Goal: Task Accomplishment & Management: Use online tool/utility

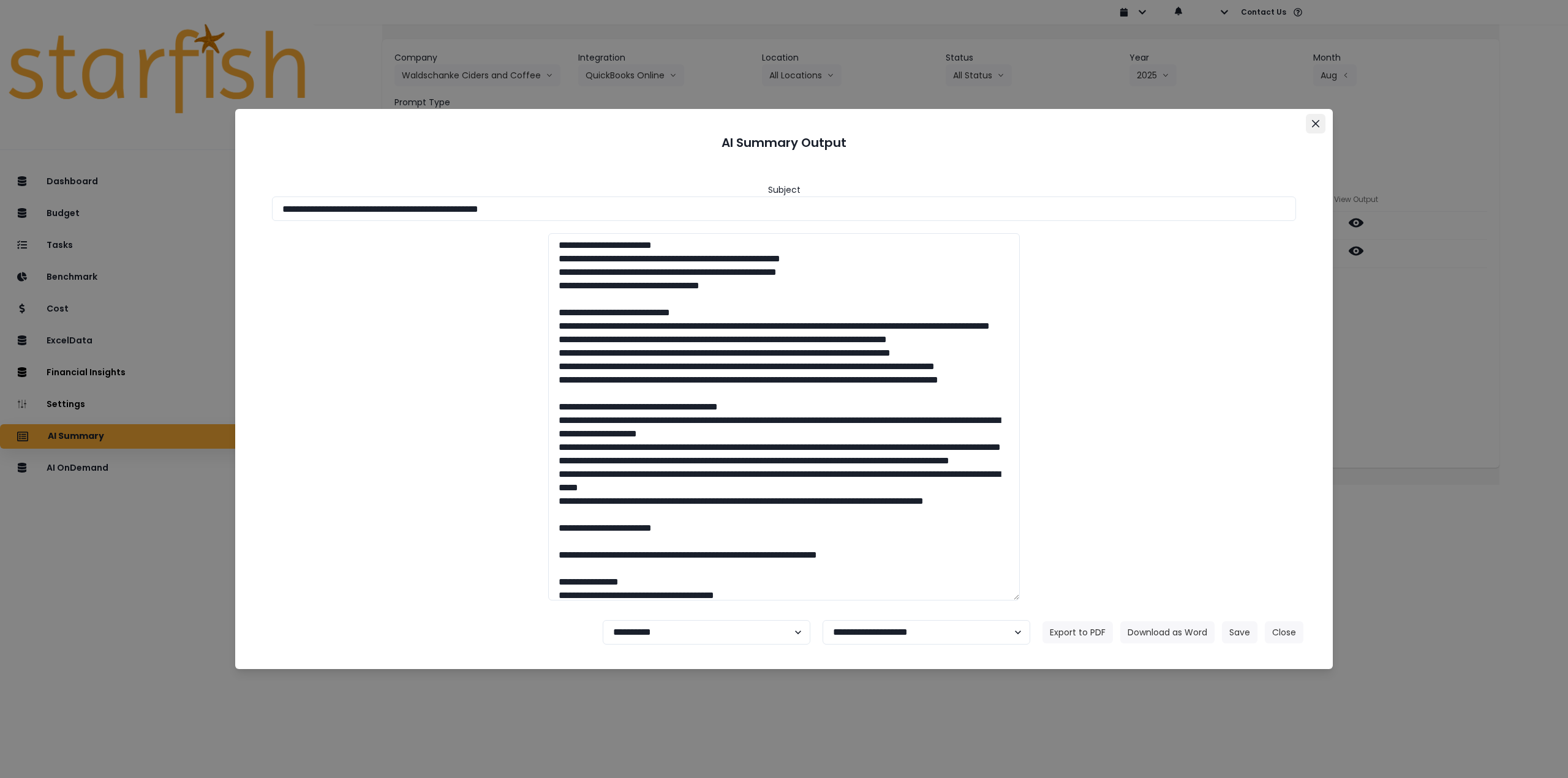
click at [1315, 119] on button "Close" at bounding box center [1315, 123] width 20 height 20
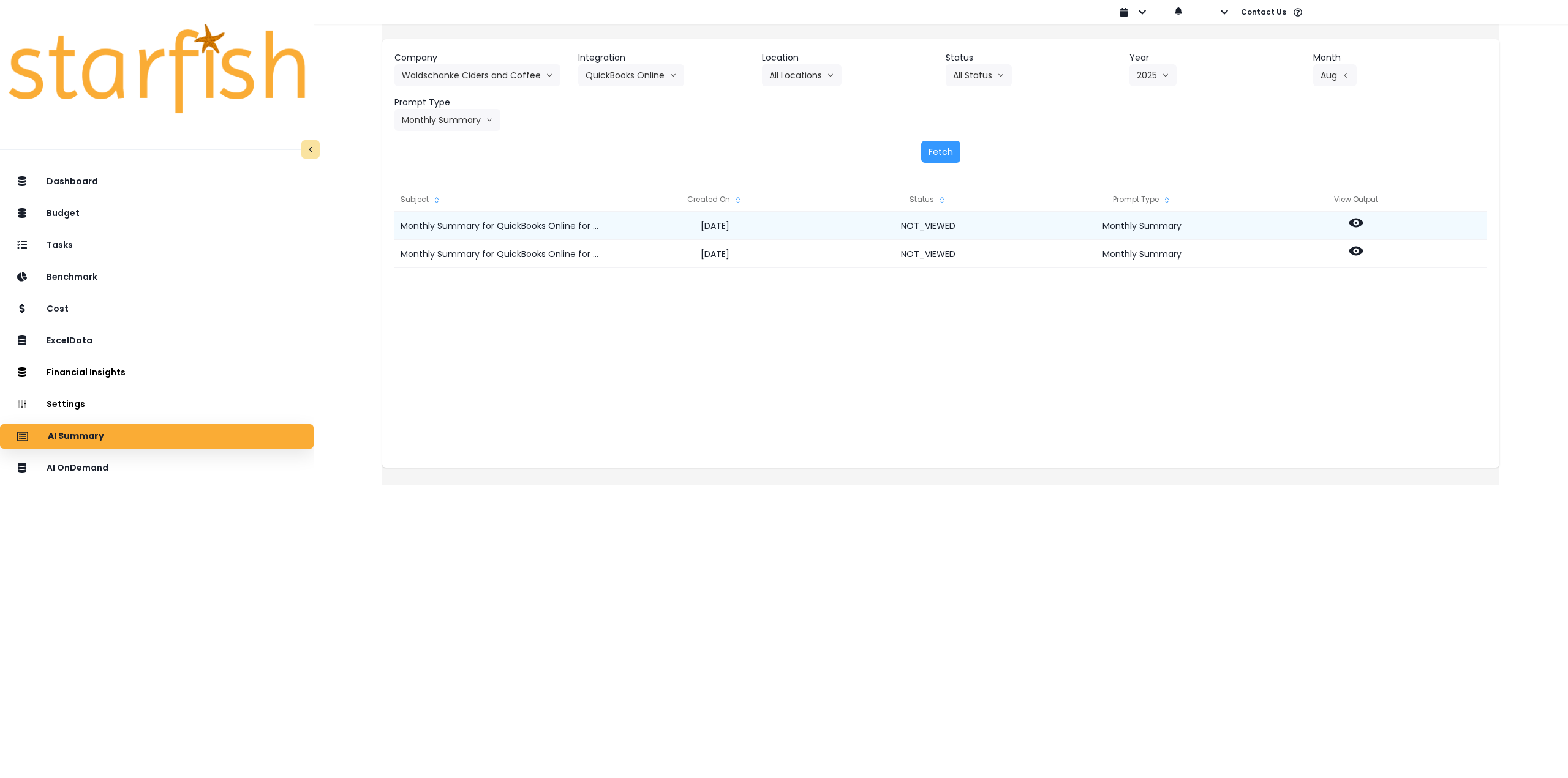
click at [1377, 226] on div at bounding box center [1355, 225] width 213 height 28
click at [1363, 222] on icon at bounding box center [1355, 223] width 14 height 9
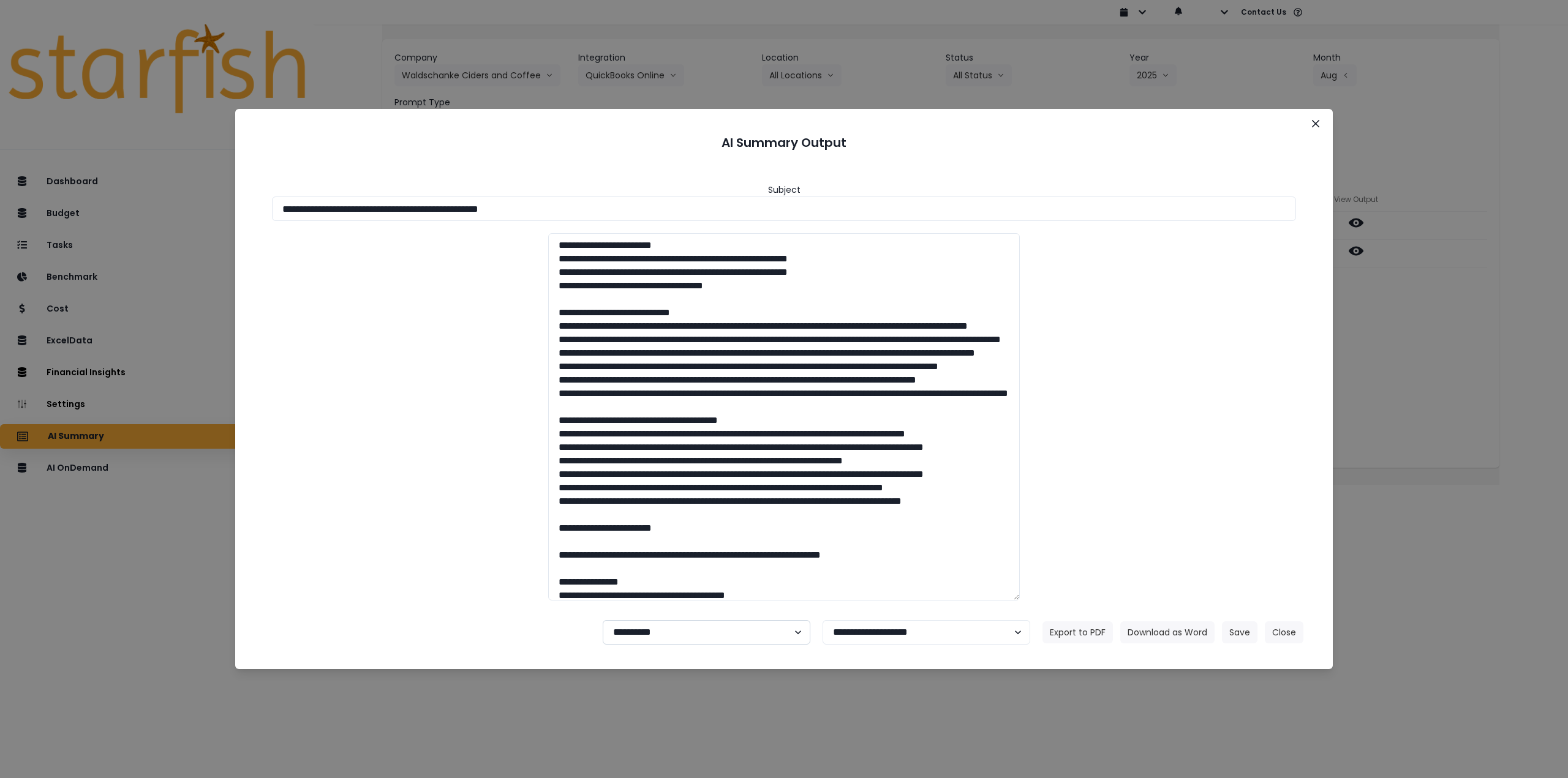
click at [688, 631] on select "**********" at bounding box center [707, 633] width 207 height 25
select select "********"
click at [603, 621] on select "**********" at bounding box center [707, 633] width 207 height 25
click at [1250, 623] on button "Save" at bounding box center [1240, 633] width 36 height 22
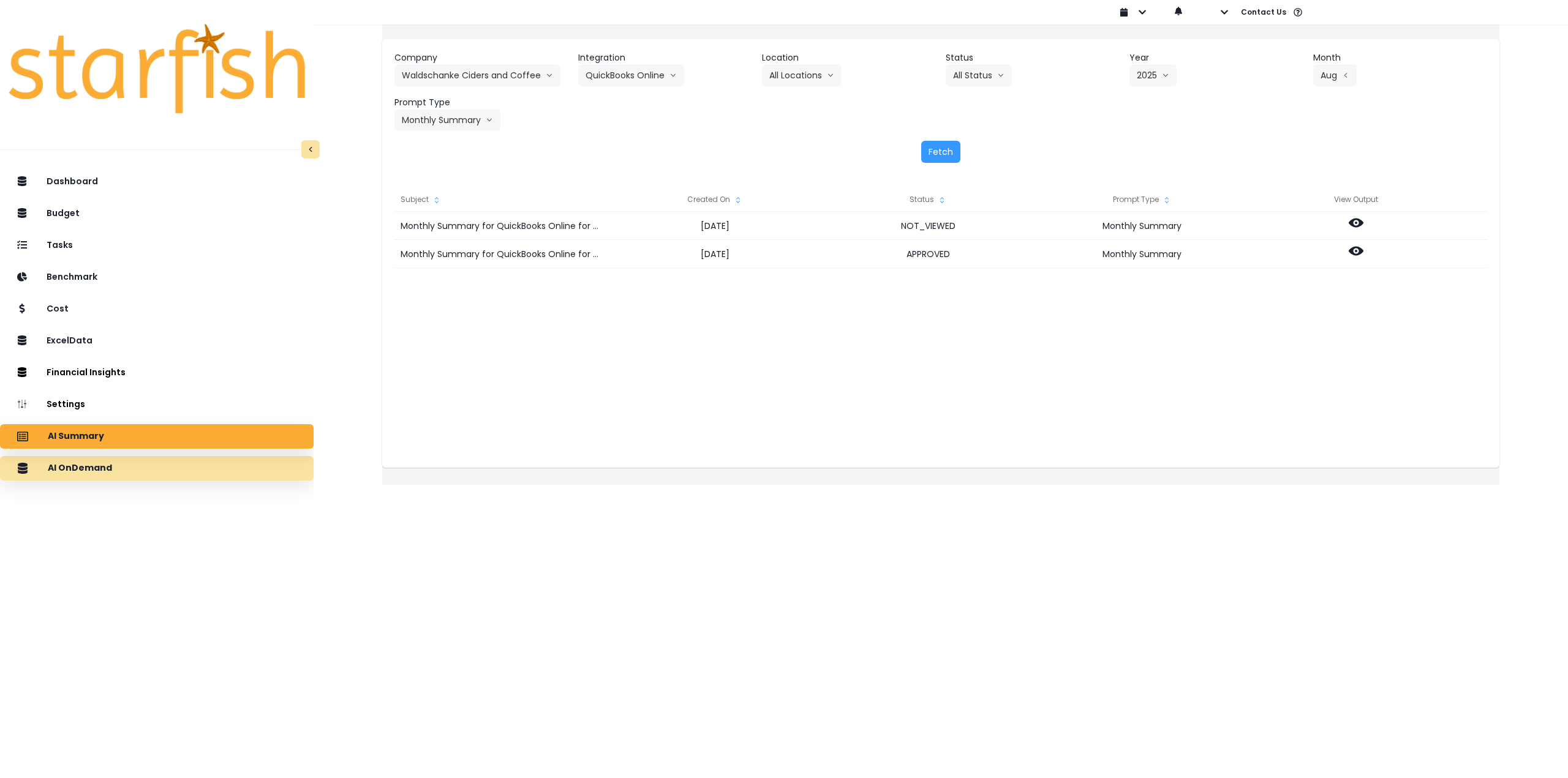
click at [180, 469] on div "AI OnDemand" at bounding box center [157, 469] width 294 height 26
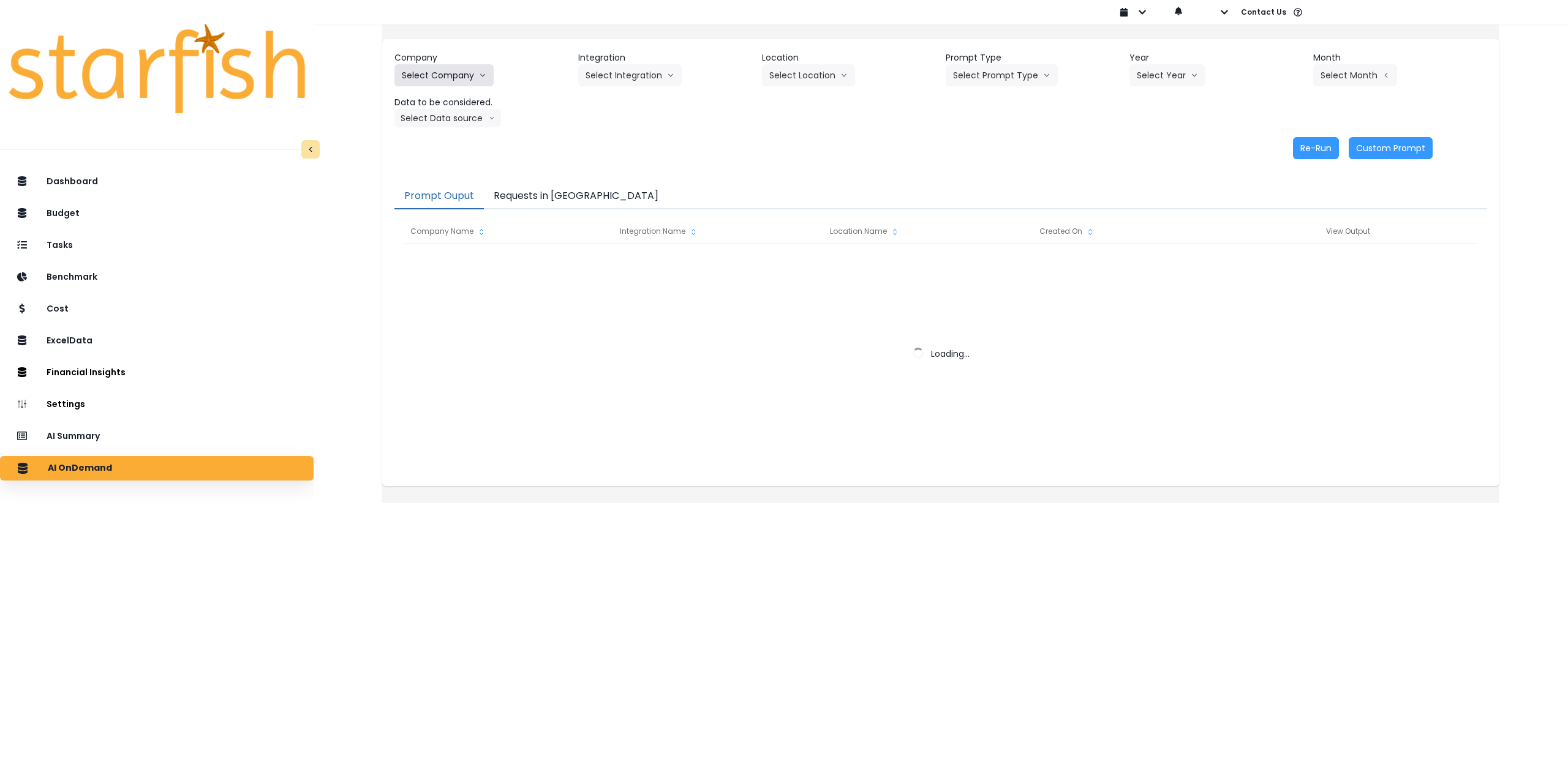
click at [475, 65] on button "Select Company" at bounding box center [444, 76] width 99 height 22
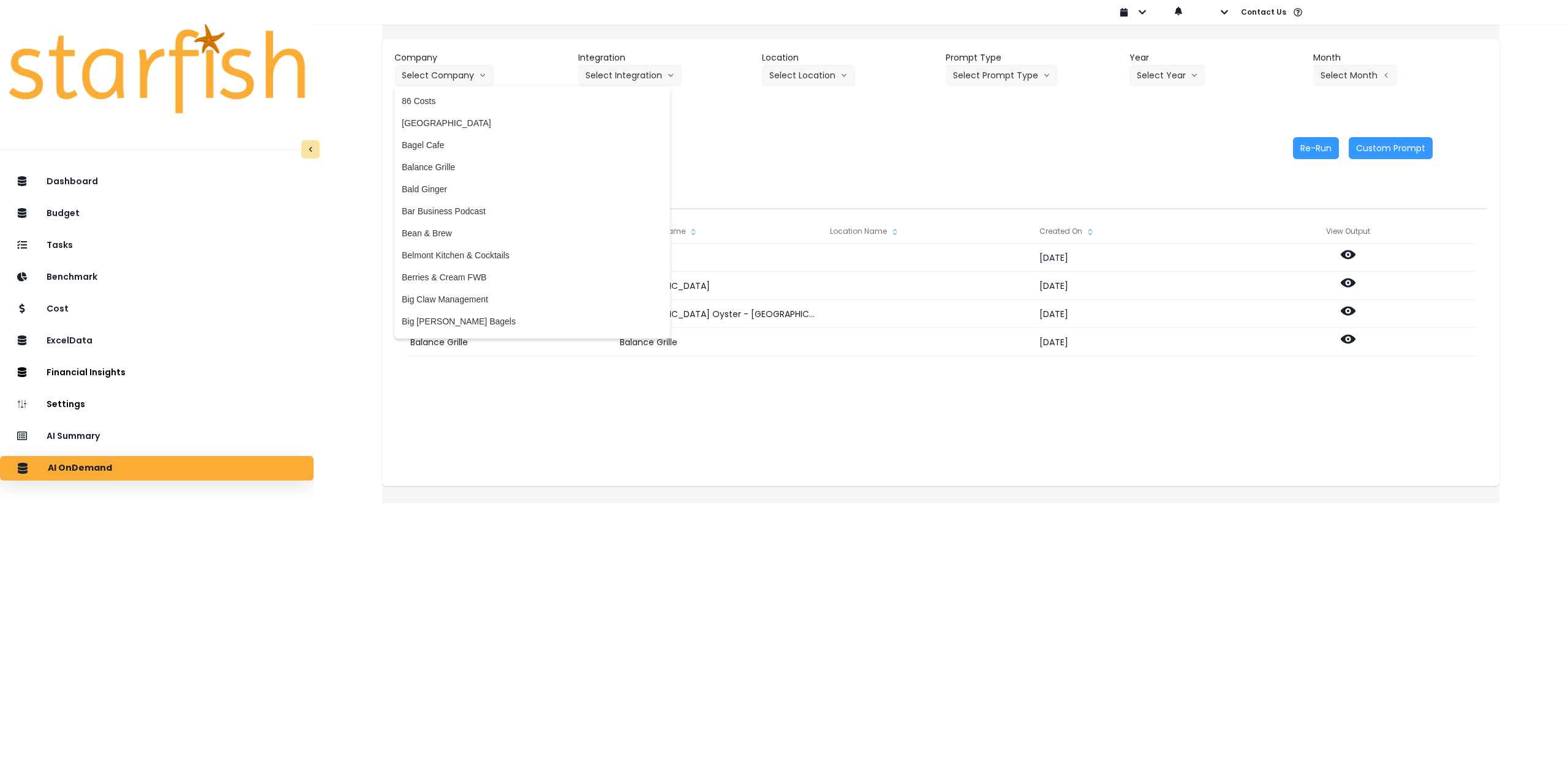
click at [815, 168] on div "Company Select Company 86 Costs Asti Bagel Cafe Balance Grille Bald Ginger Bar …" at bounding box center [940, 105] width 1117 height 133
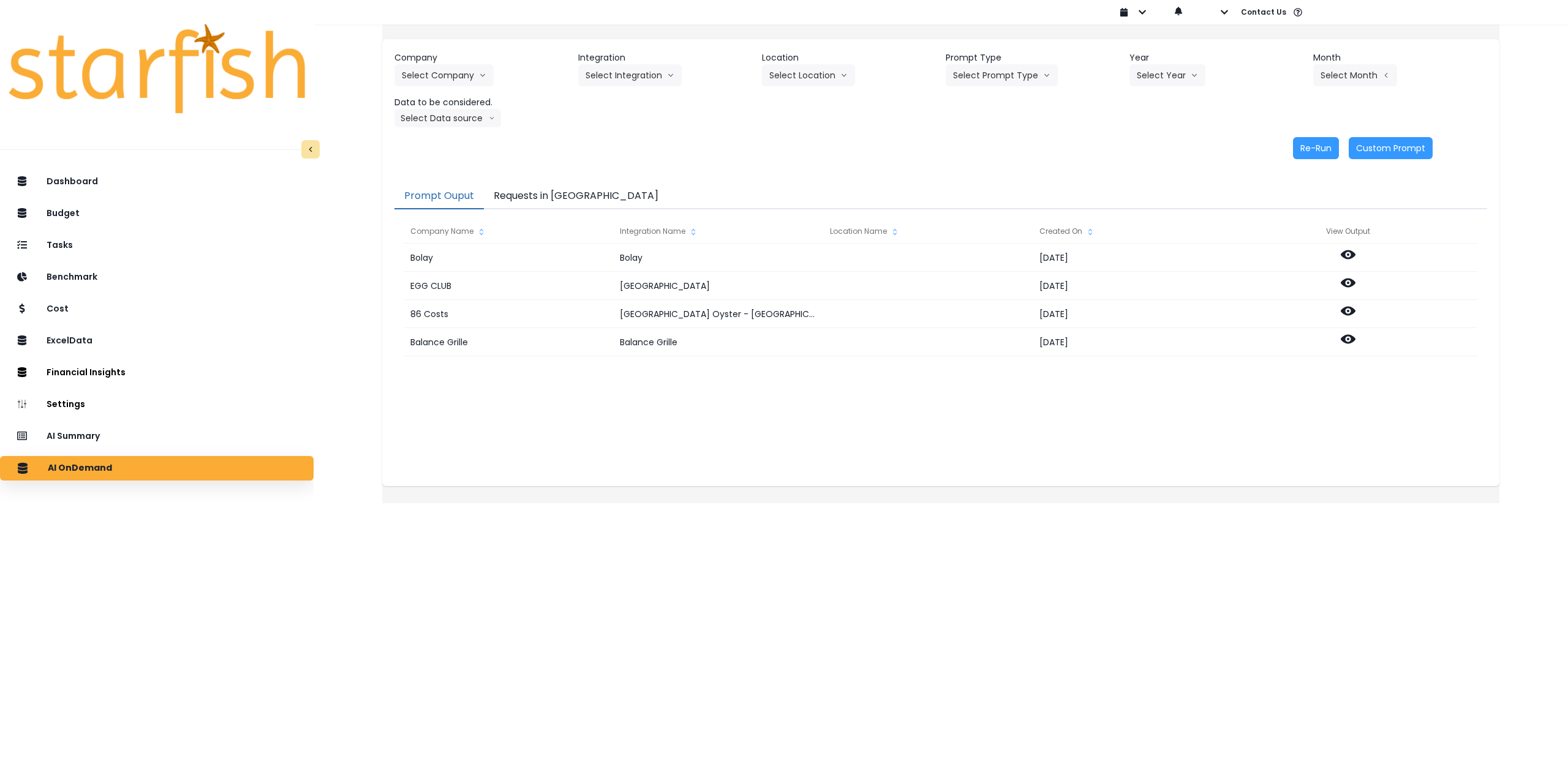
click at [520, 194] on button "Requests in [GEOGRAPHIC_DATA]" at bounding box center [576, 196] width 185 height 26
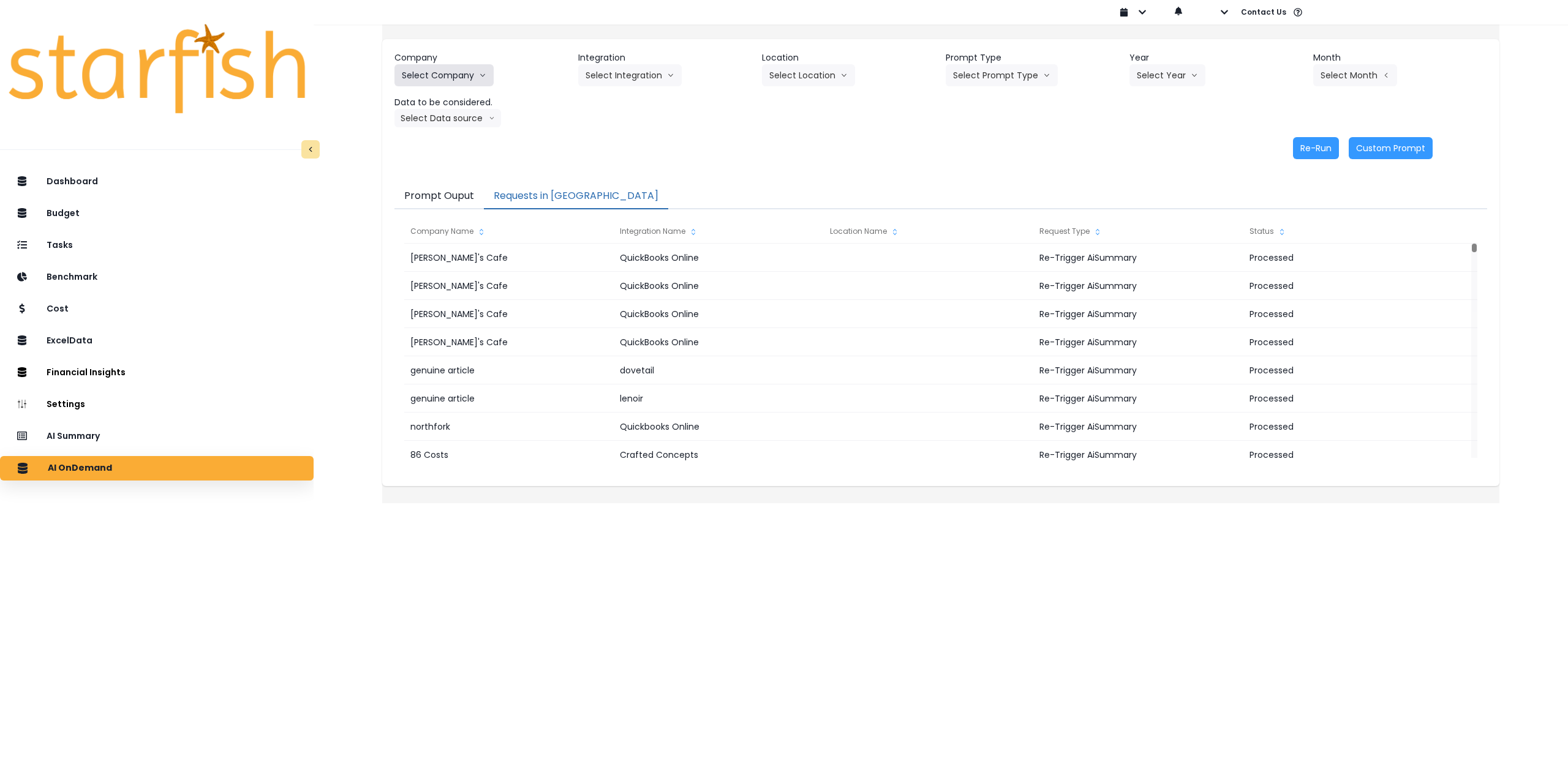
click at [457, 66] on button "Select Company" at bounding box center [444, 76] width 99 height 22
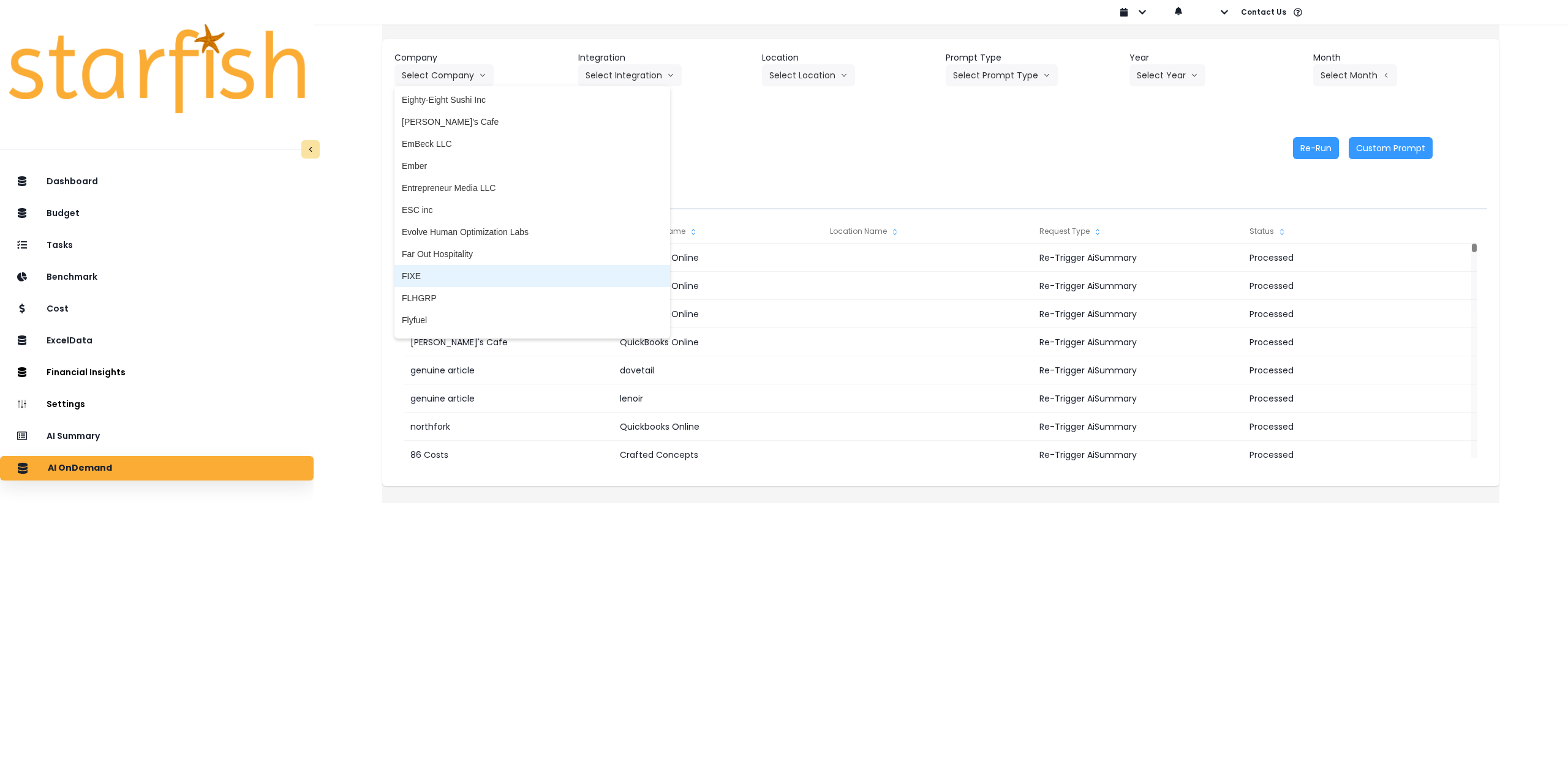
scroll to position [918, 0]
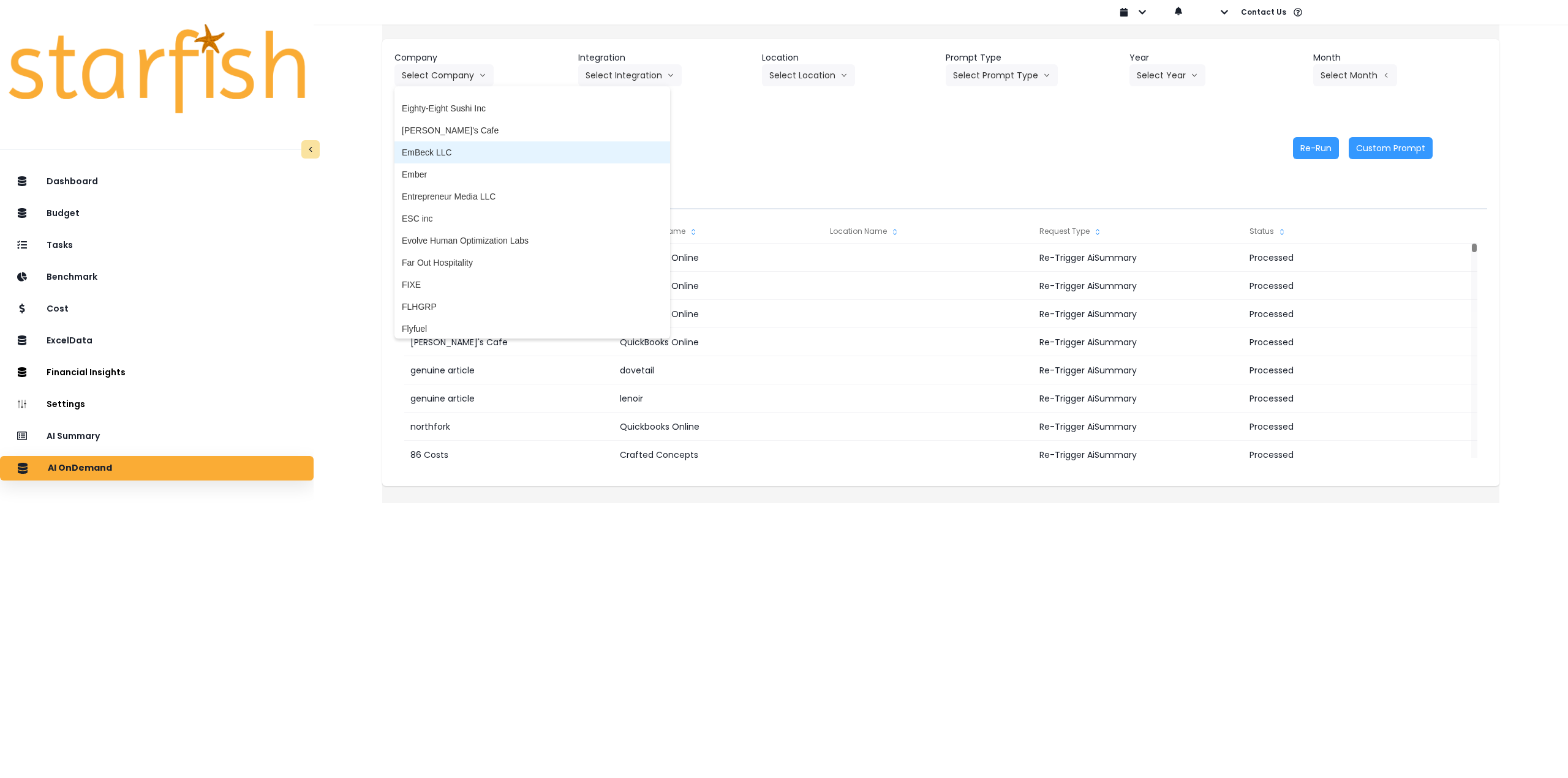
click at [456, 124] on span "[PERSON_NAME]'s Cafe" at bounding box center [531, 130] width 261 height 12
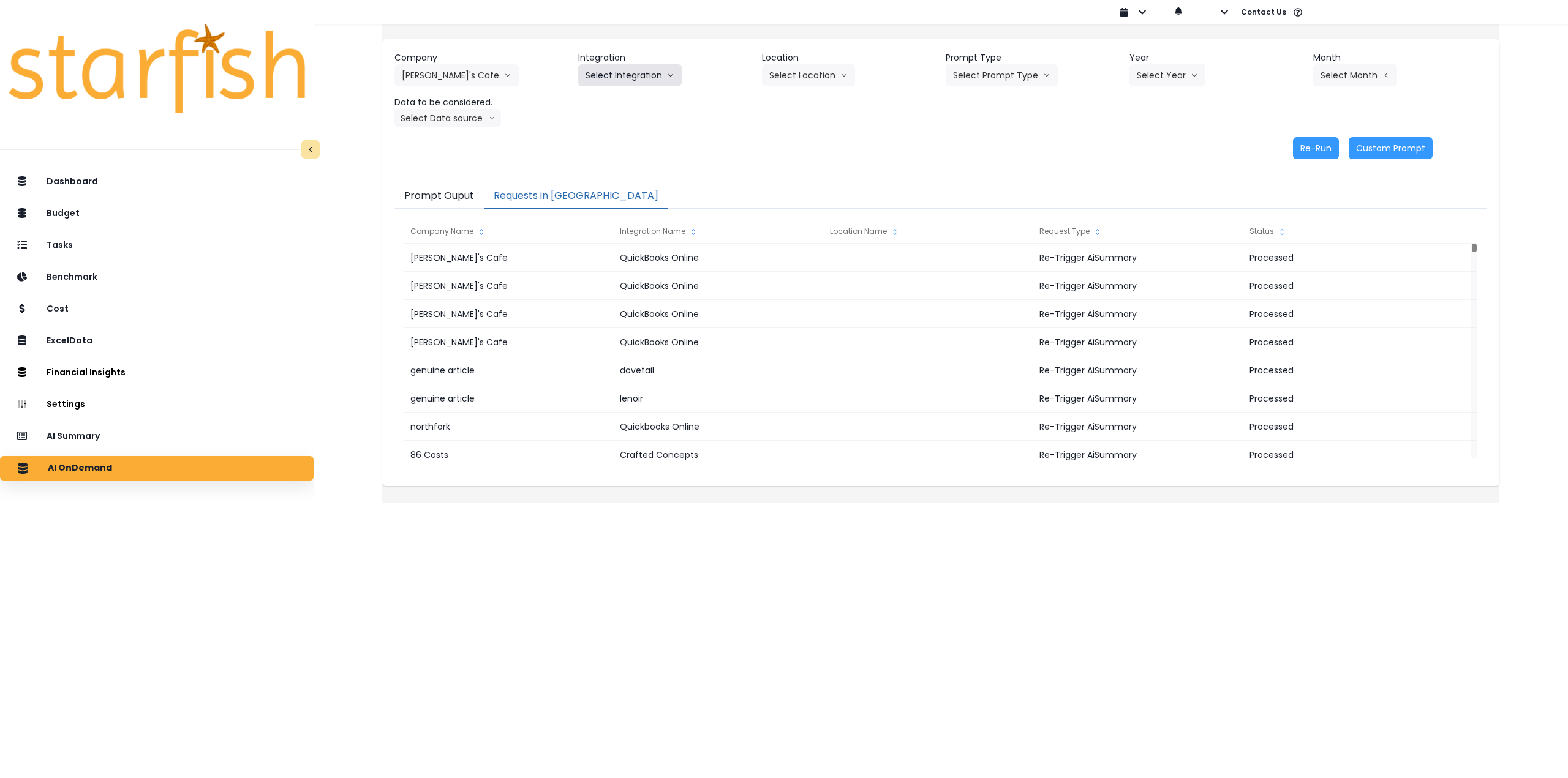
click at [656, 75] on button "Select Integration" at bounding box center [630, 76] width 104 height 22
click at [631, 105] on span "QuickBooks Online" at bounding box center [622, 101] width 73 height 12
click at [804, 80] on button "Select Location" at bounding box center [808, 76] width 93 height 22
drag, startPoint x: 793, startPoint y: 106, endPoint x: 839, endPoint y: 105, distance: 46.0
click at [796, 106] on span "All Locations" at bounding box center [793, 101] width 48 height 12
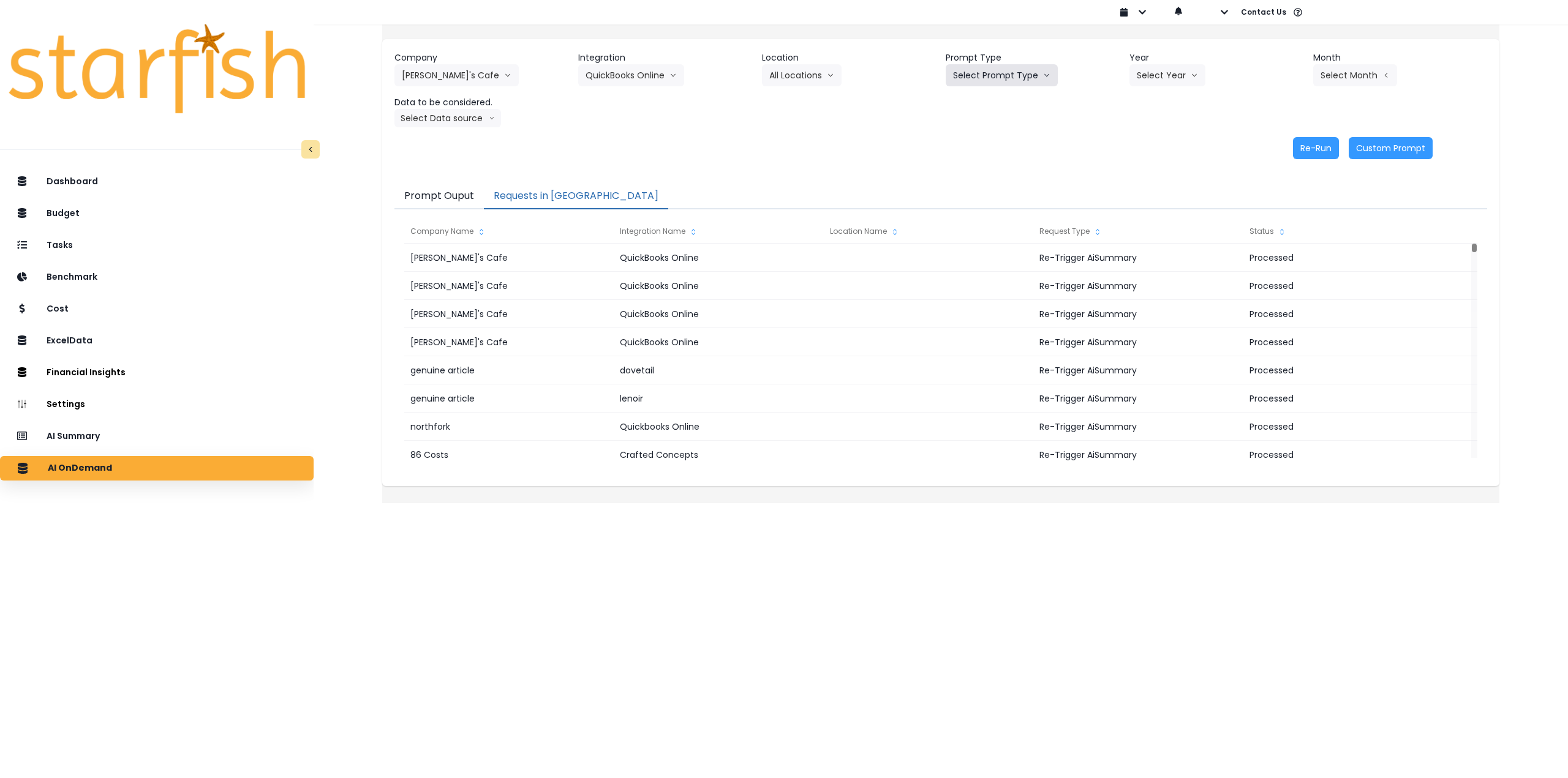
drag, startPoint x: 991, startPoint y: 82, endPoint x: 987, endPoint y: 126, distance: 44.2
click at [991, 82] on button "Select Prompt Type" at bounding box center [1002, 76] width 112 height 22
drag, startPoint x: 981, startPoint y: 167, endPoint x: 1107, endPoint y: 93, distance: 146.1
click at [981, 167] on span "Monthly Summary" at bounding box center [987, 167] width 69 height 12
click at [1150, 74] on button "Select Year" at bounding box center [1167, 76] width 76 height 22
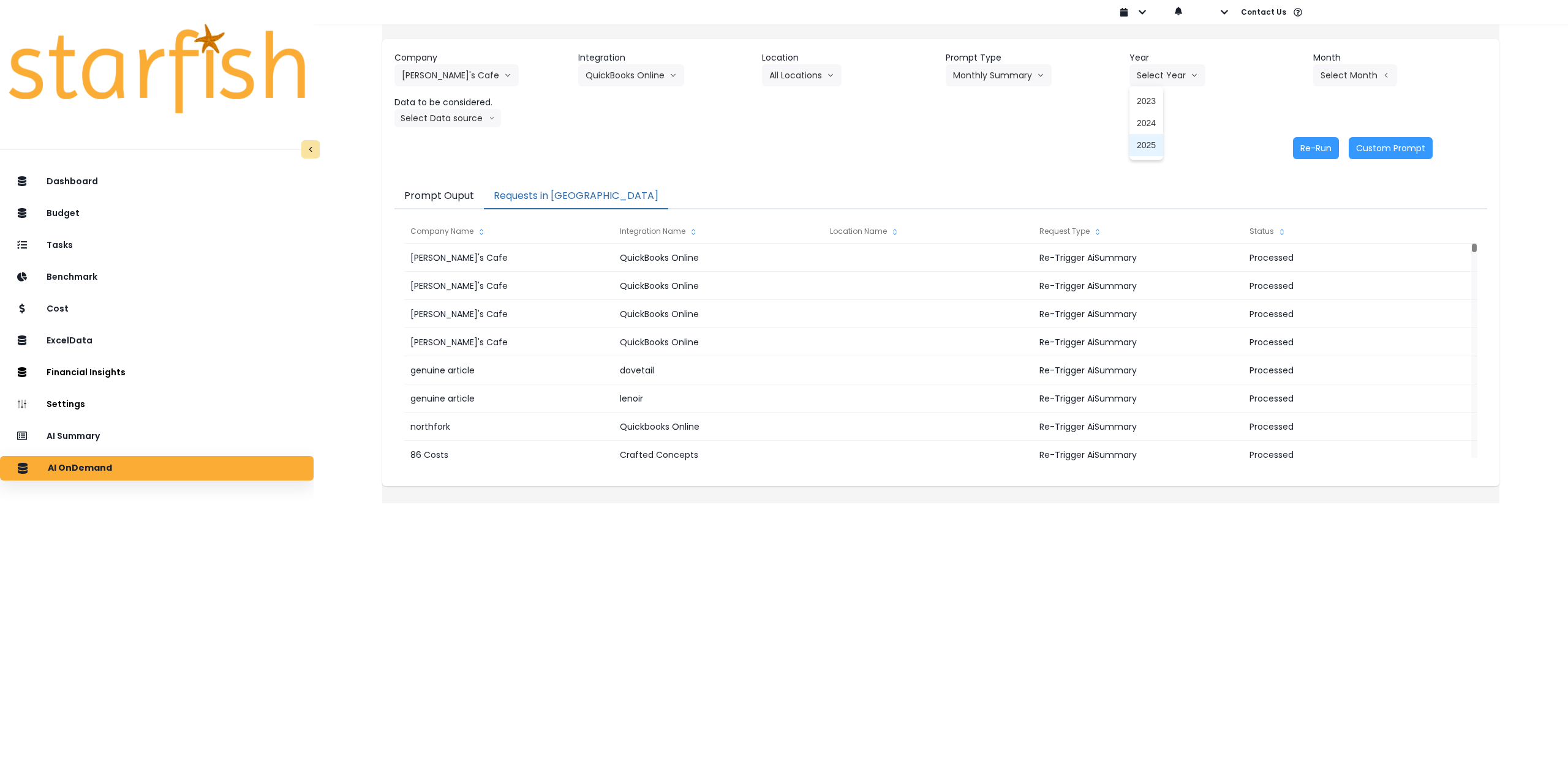
drag, startPoint x: 1148, startPoint y: 145, endPoint x: 1287, endPoint y: 95, distance: 147.7
click at [1149, 145] on span "2025" at bounding box center [1146, 145] width 19 height 12
click at [1327, 77] on button "Select Month" at bounding box center [1355, 76] width 84 height 22
click at [1281, 233] on span "Aug" at bounding box center [1293, 233] width 24 height 12
click at [465, 124] on button "Select Data source" at bounding box center [447, 118] width 106 height 19
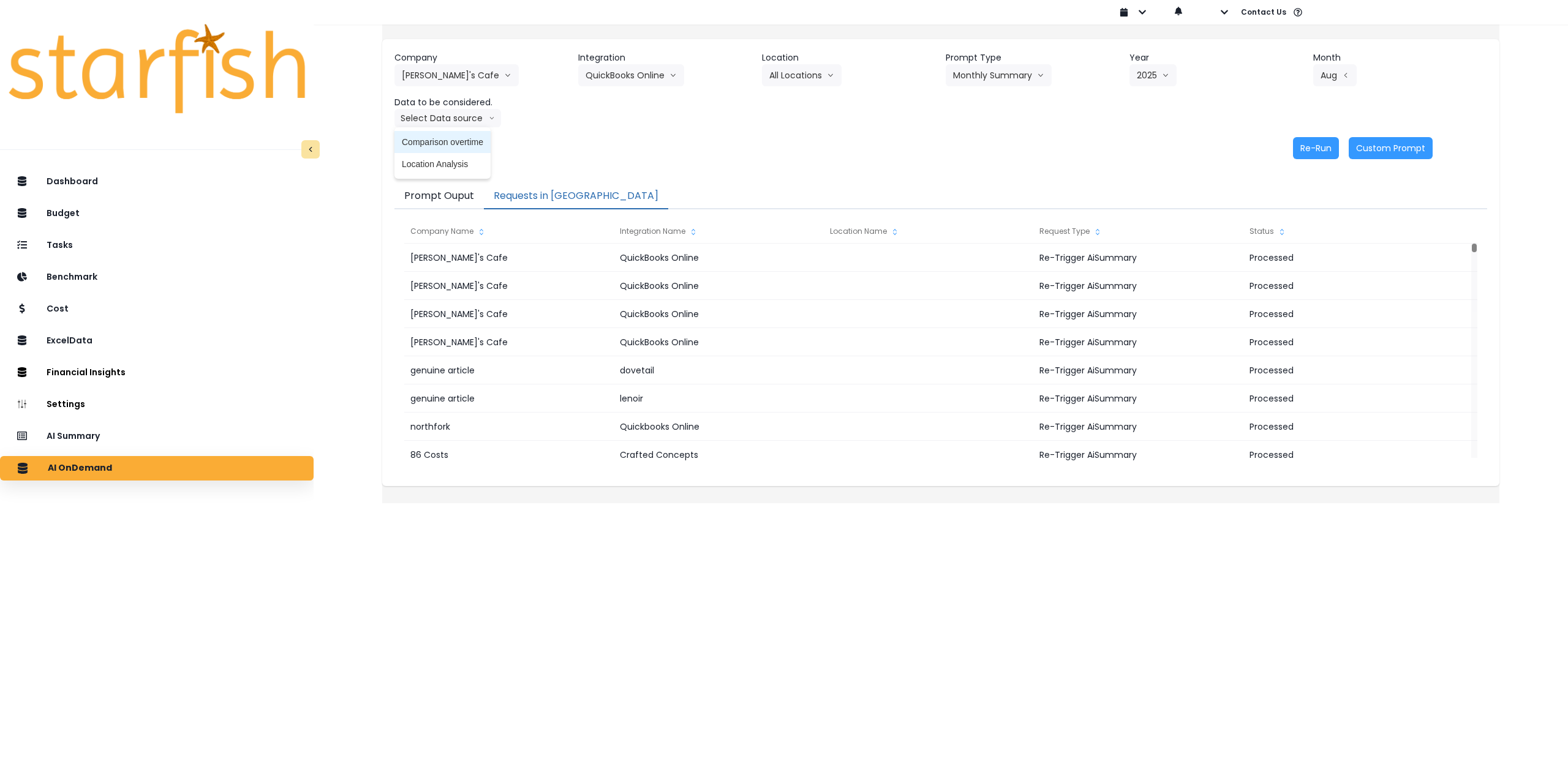
click at [461, 141] on span "Comparison overtime" at bounding box center [442, 142] width 82 height 12
click at [1292, 148] on button "Re-Run" at bounding box center [1315, 148] width 46 height 22
click at [480, 108] on header "Data to be considered." at bounding box center [481, 102] width 174 height 13
click at [480, 121] on button "Comparison overtime" at bounding box center [454, 118] width 119 height 19
click at [472, 168] on span "Location Analysis" at bounding box center [442, 164] width 82 height 12
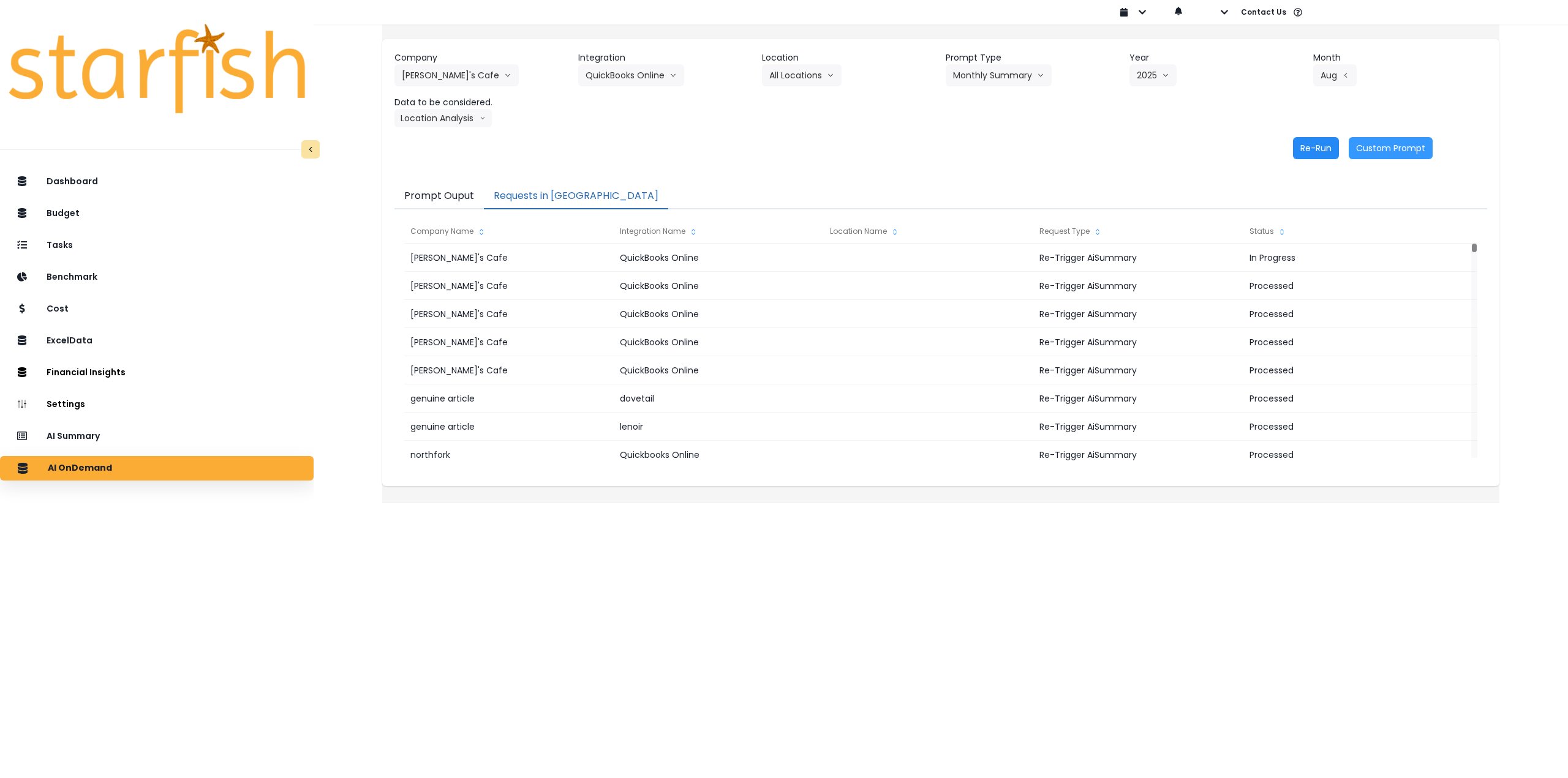
click at [1297, 150] on button "Re-Run" at bounding box center [1315, 148] width 46 height 22
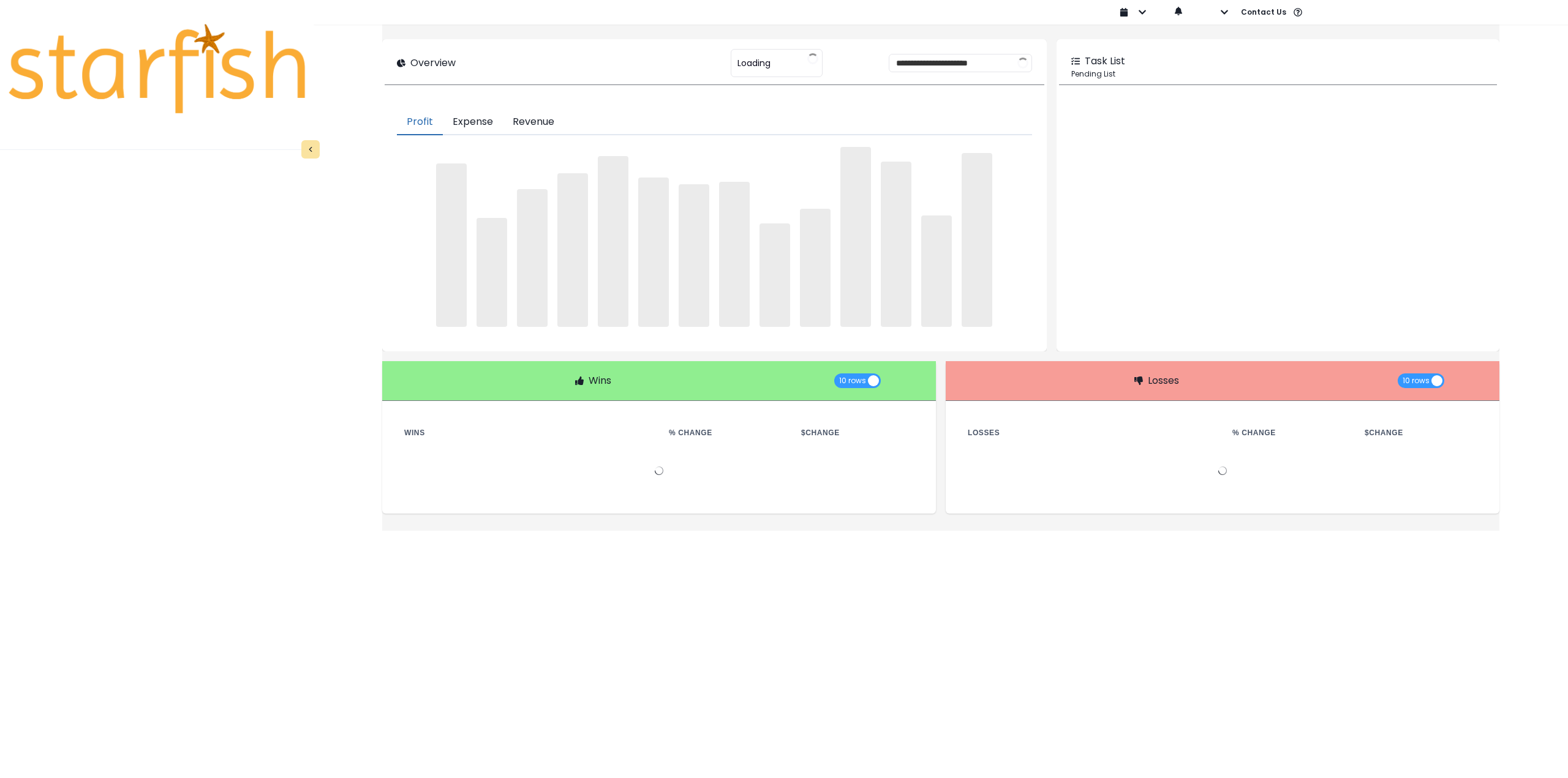
type input "********"
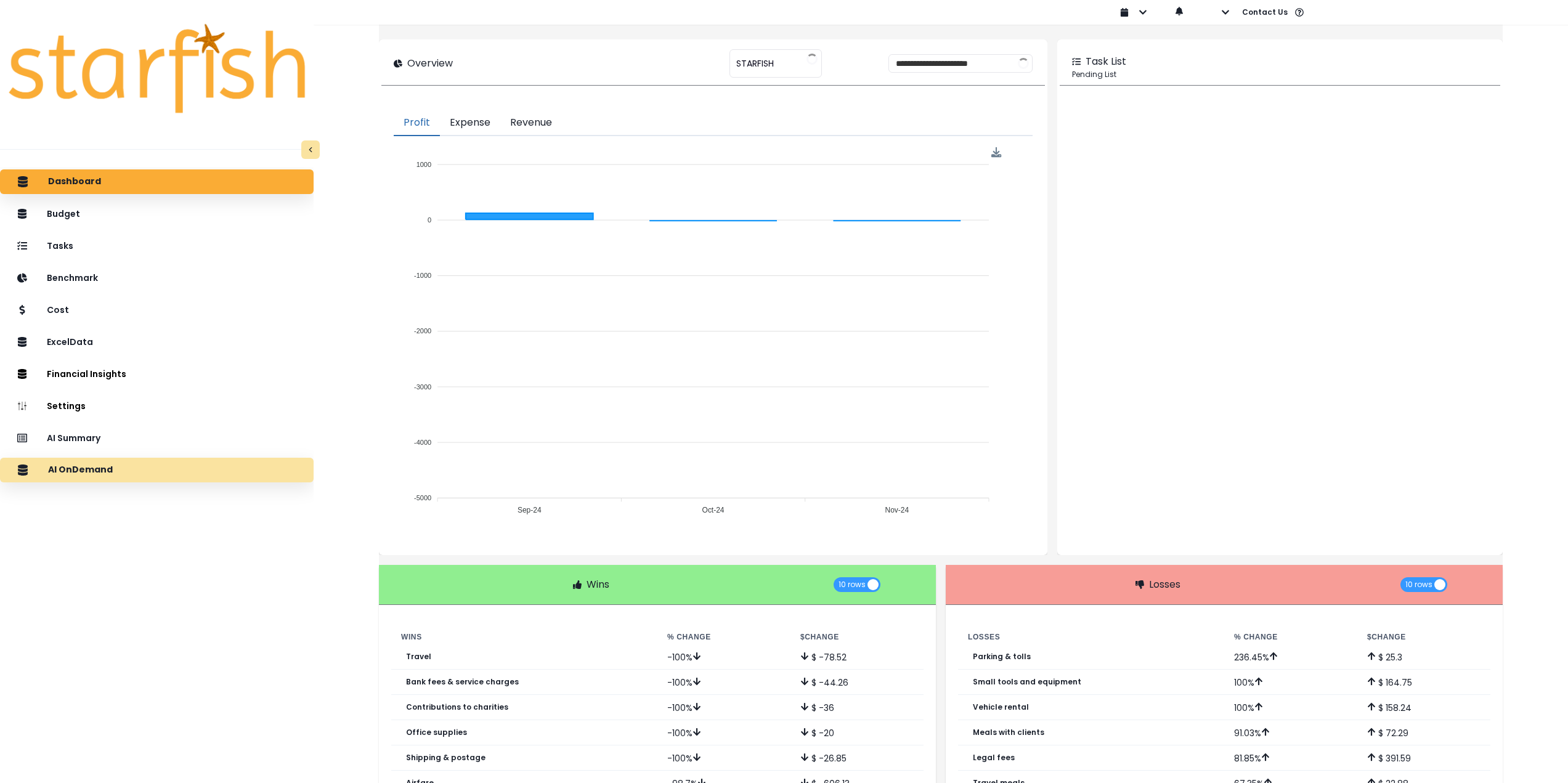
click at [163, 471] on div "AI OnDemand" at bounding box center [157, 470] width 294 height 26
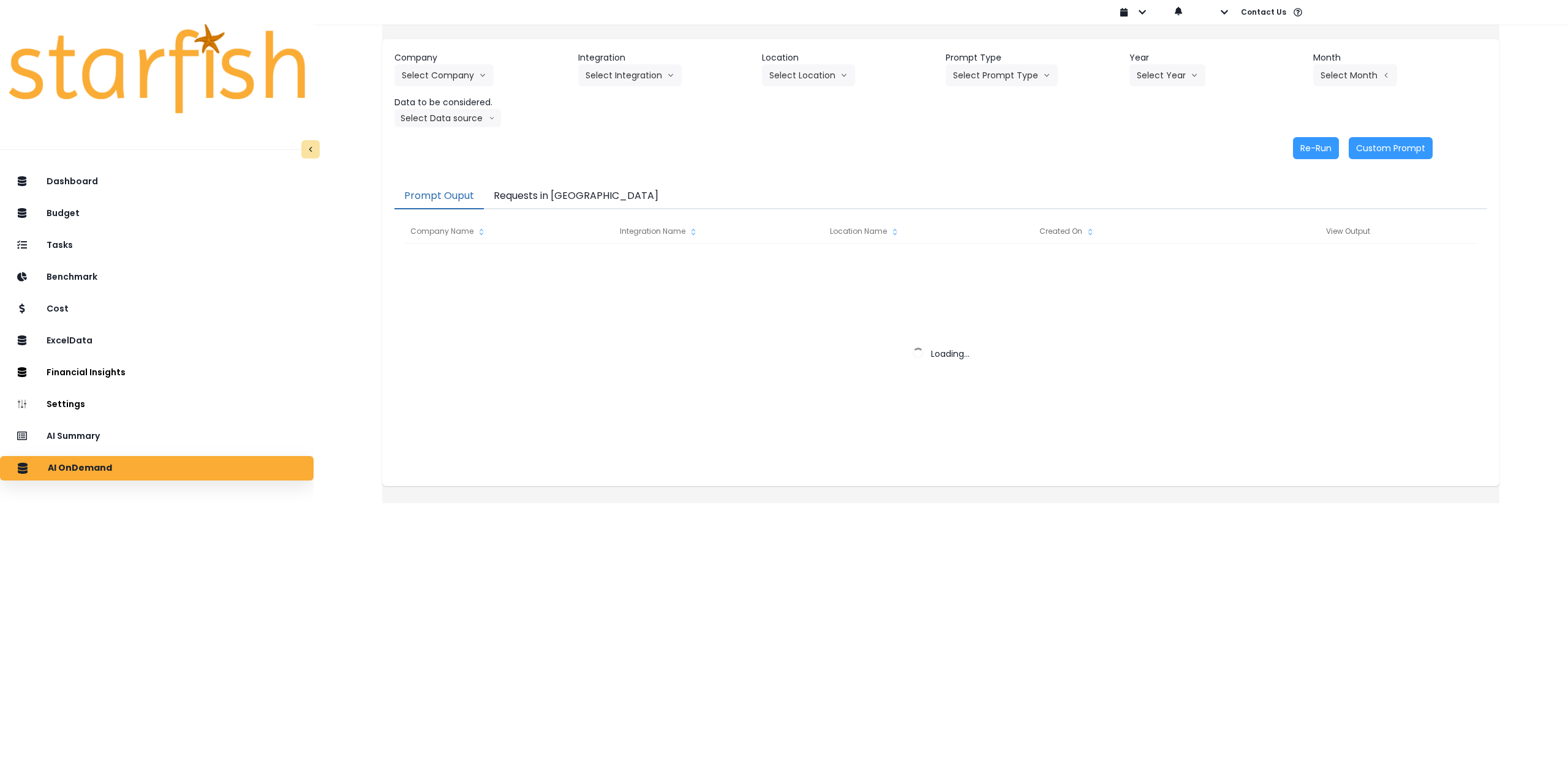
click at [551, 186] on button "Requests in [GEOGRAPHIC_DATA]" at bounding box center [576, 196] width 185 height 26
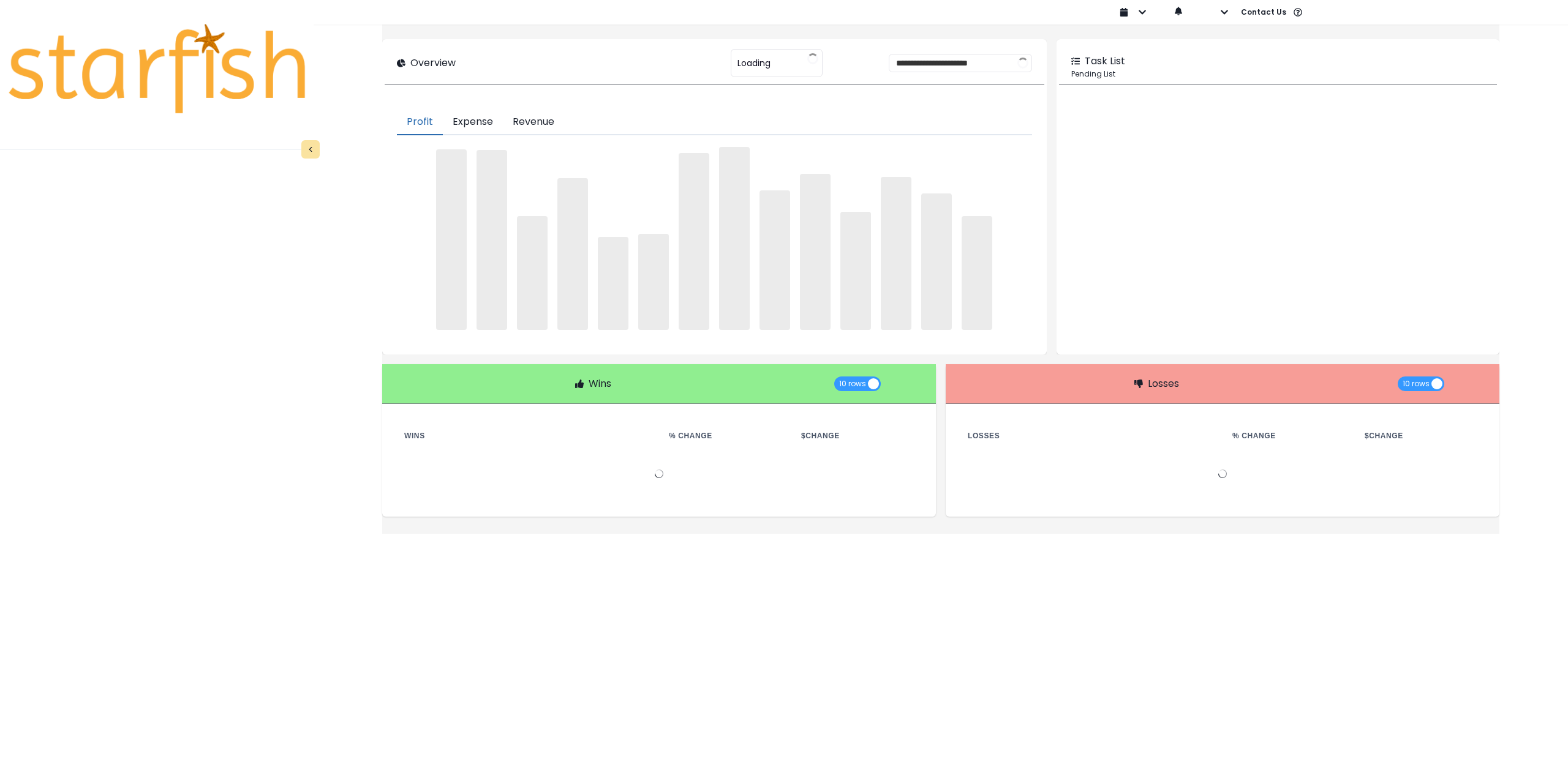
type input "********"
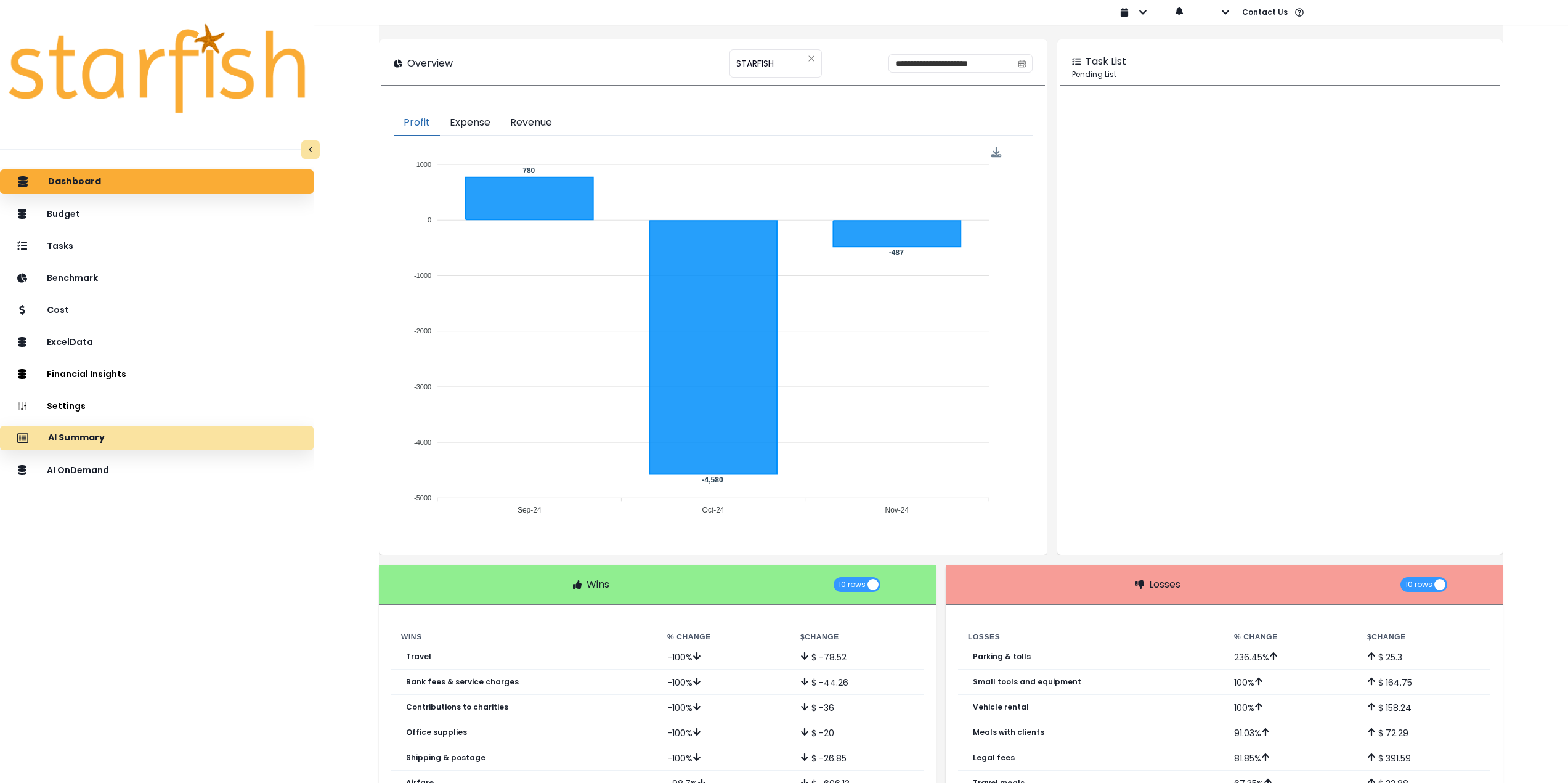
click at [153, 438] on div "AI Summary" at bounding box center [157, 438] width 294 height 26
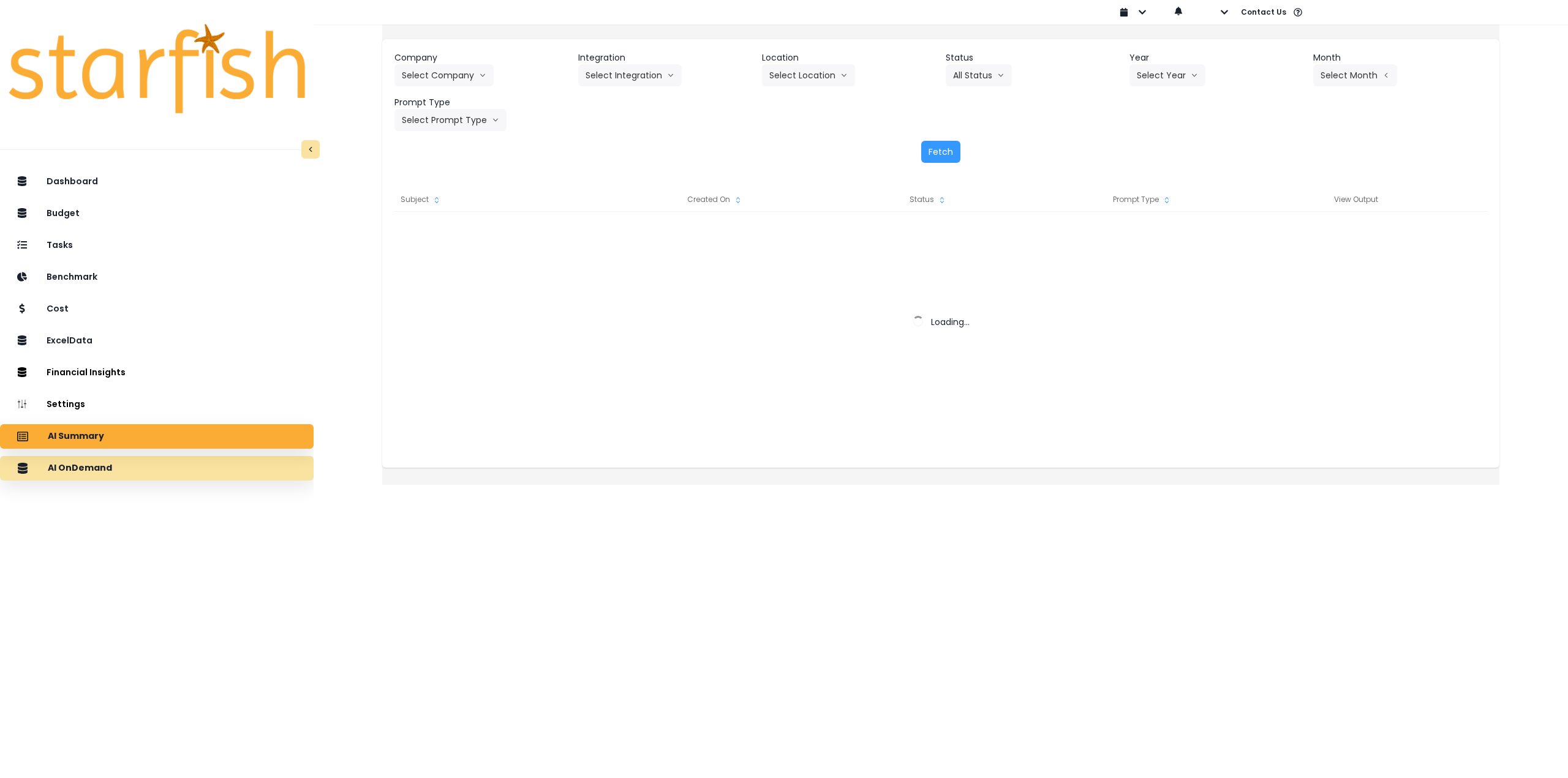
click at [186, 471] on div "AI OnDemand" at bounding box center [157, 469] width 294 height 26
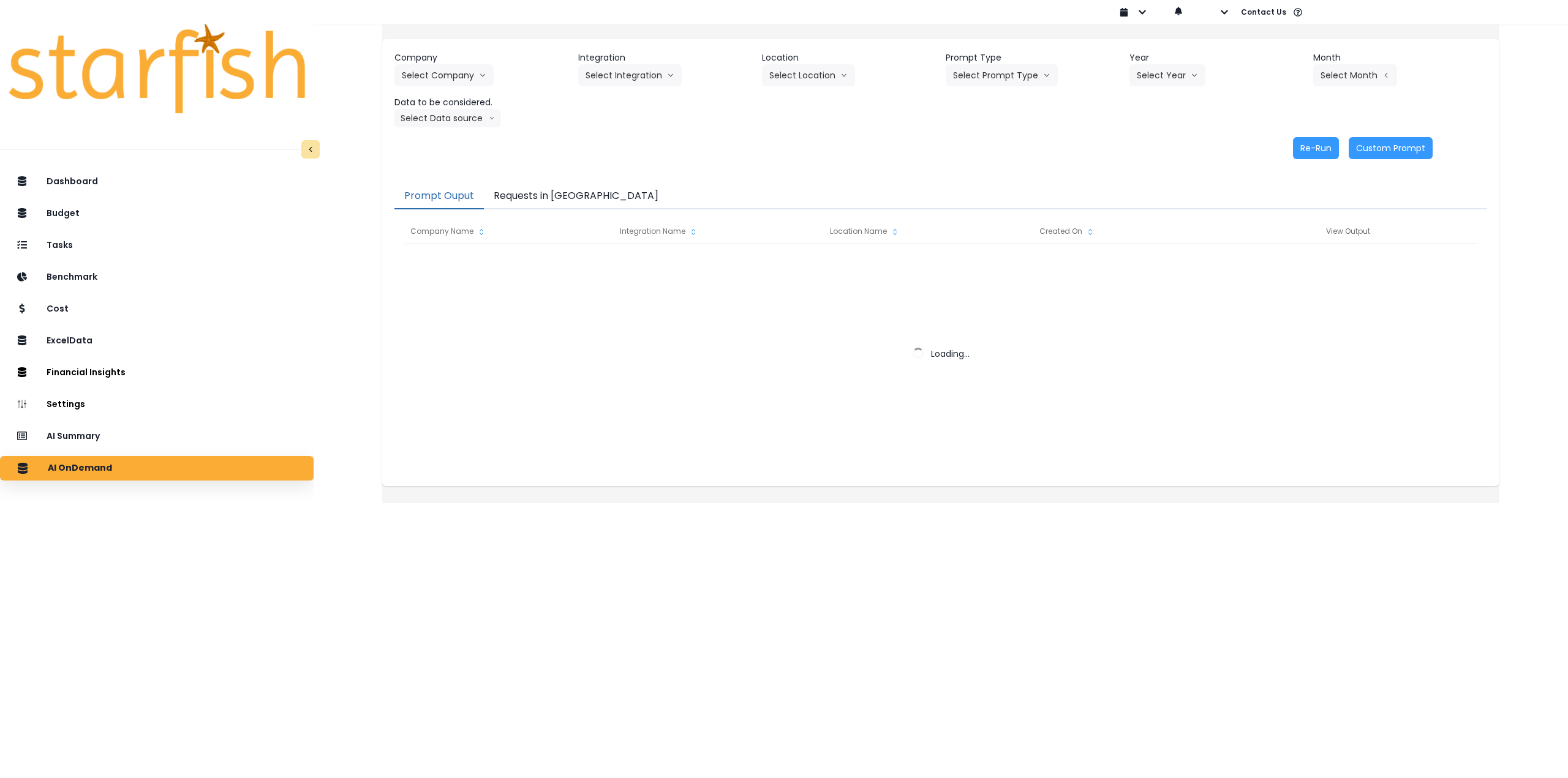
click at [568, 201] on button "Requests in [GEOGRAPHIC_DATA]" at bounding box center [576, 196] width 185 height 26
click at [732, 419] on div at bounding box center [940, 366] width 1073 height 245
click at [543, 197] on button "Requests in [GEOGRAPHIC_DATA]" at bounding box center [576, 196] width 185 height 26
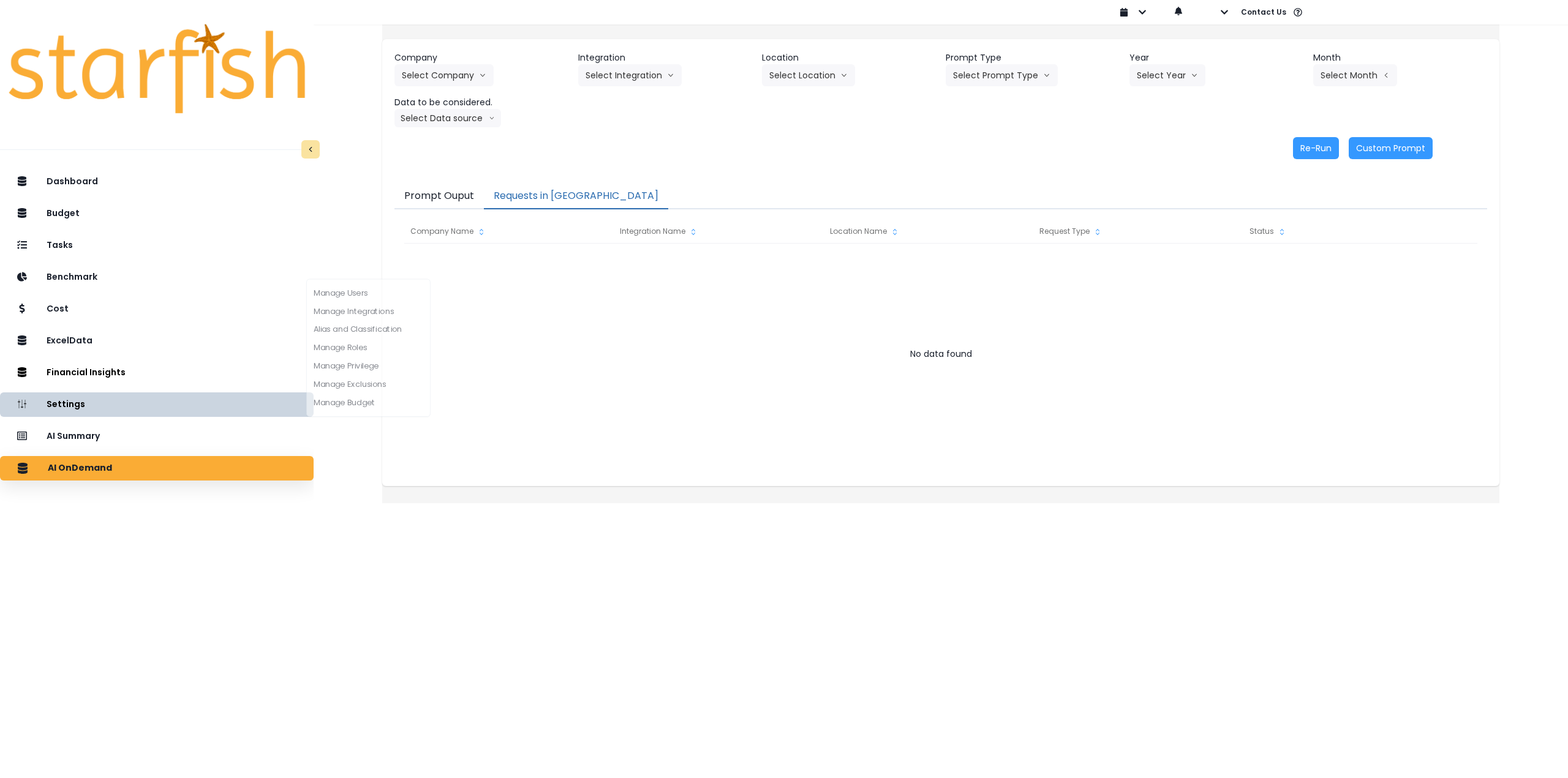
click at [171, 420] on div "Dashboard Budget Tasks Benchmark Cost ExcelData Financial Insights Location Ana…" at bounding box center [156, 510] width 314 height 686
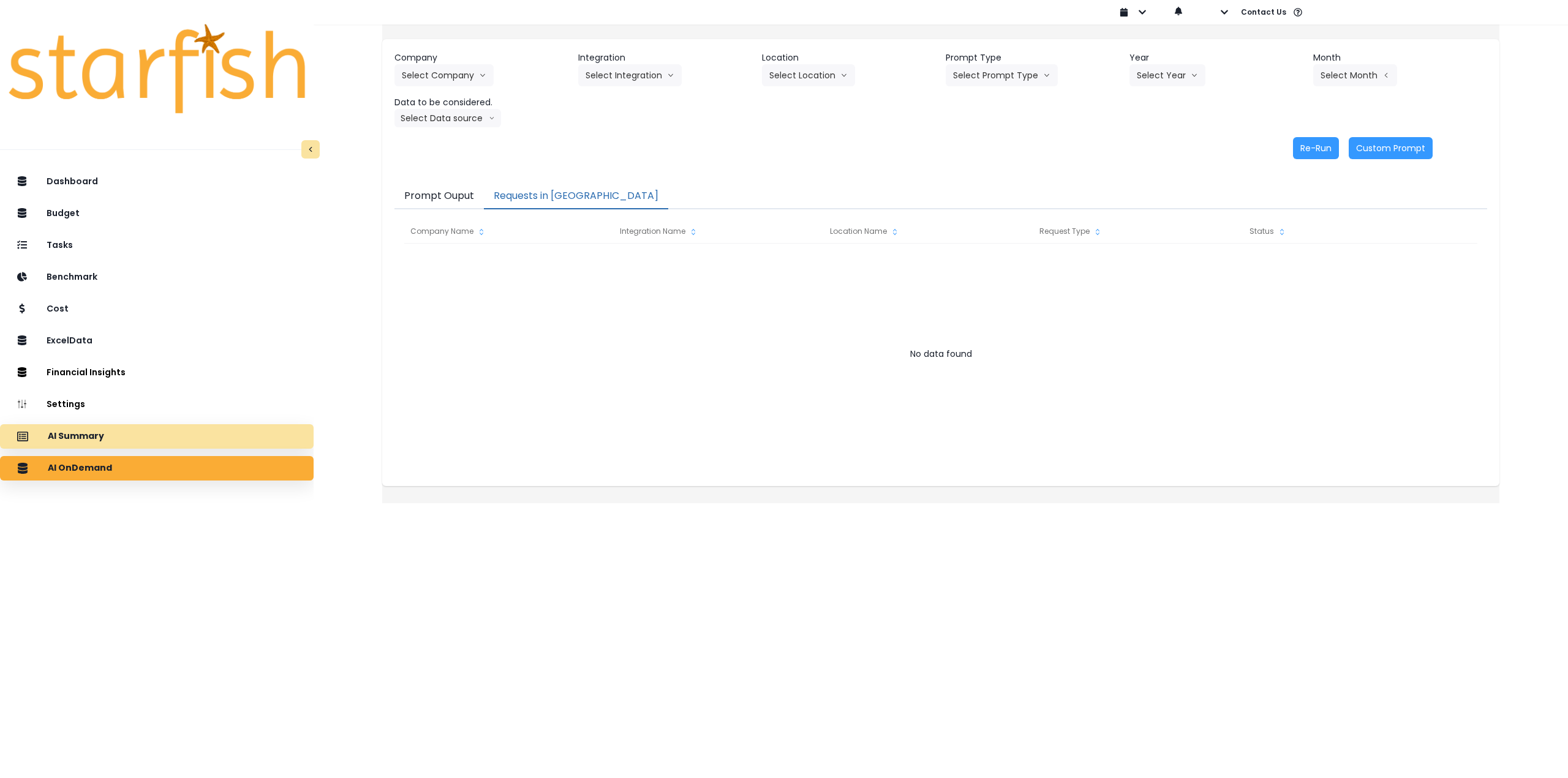
click at [168, 432] on div "AI Summary" at bounding box center [157, 436] width 294 height 26
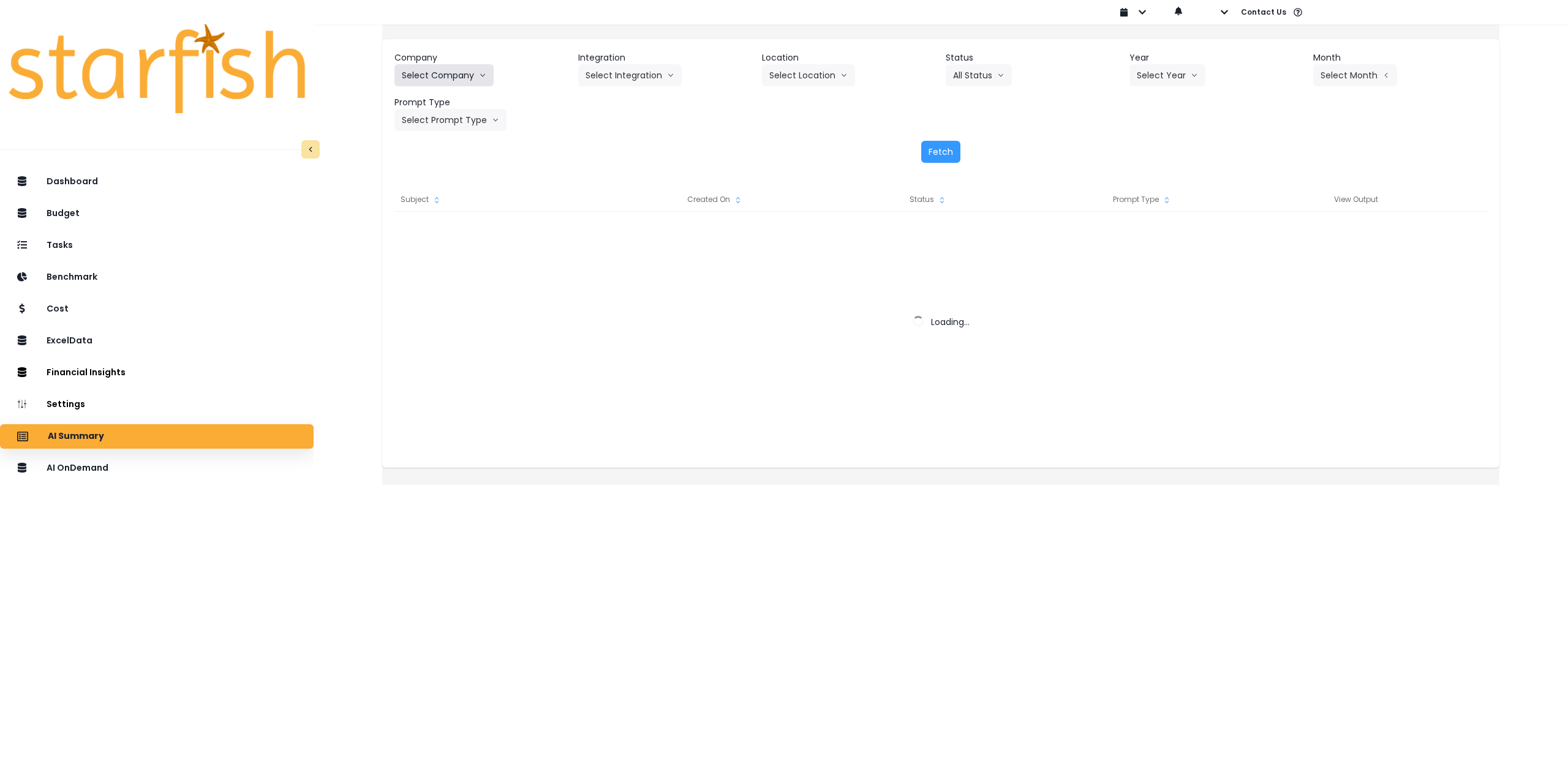
click at [472, 78] on button "Select Company" at bounding box center [444, 76] width 99 height 22
click at [485, 81] on button "Select Company" at bounding box center [444, 76] width 99 height 22
click at [642, 485] on div "Company Select Company 86 Costs Asti Bagel Cafe Balance Grille Bald Ginger Bar …" at bounding box center [940, 251] width 1117 height 468
click at [435, 71] on button "Select Company" at bounding box center [444, 76] width 99 height 22
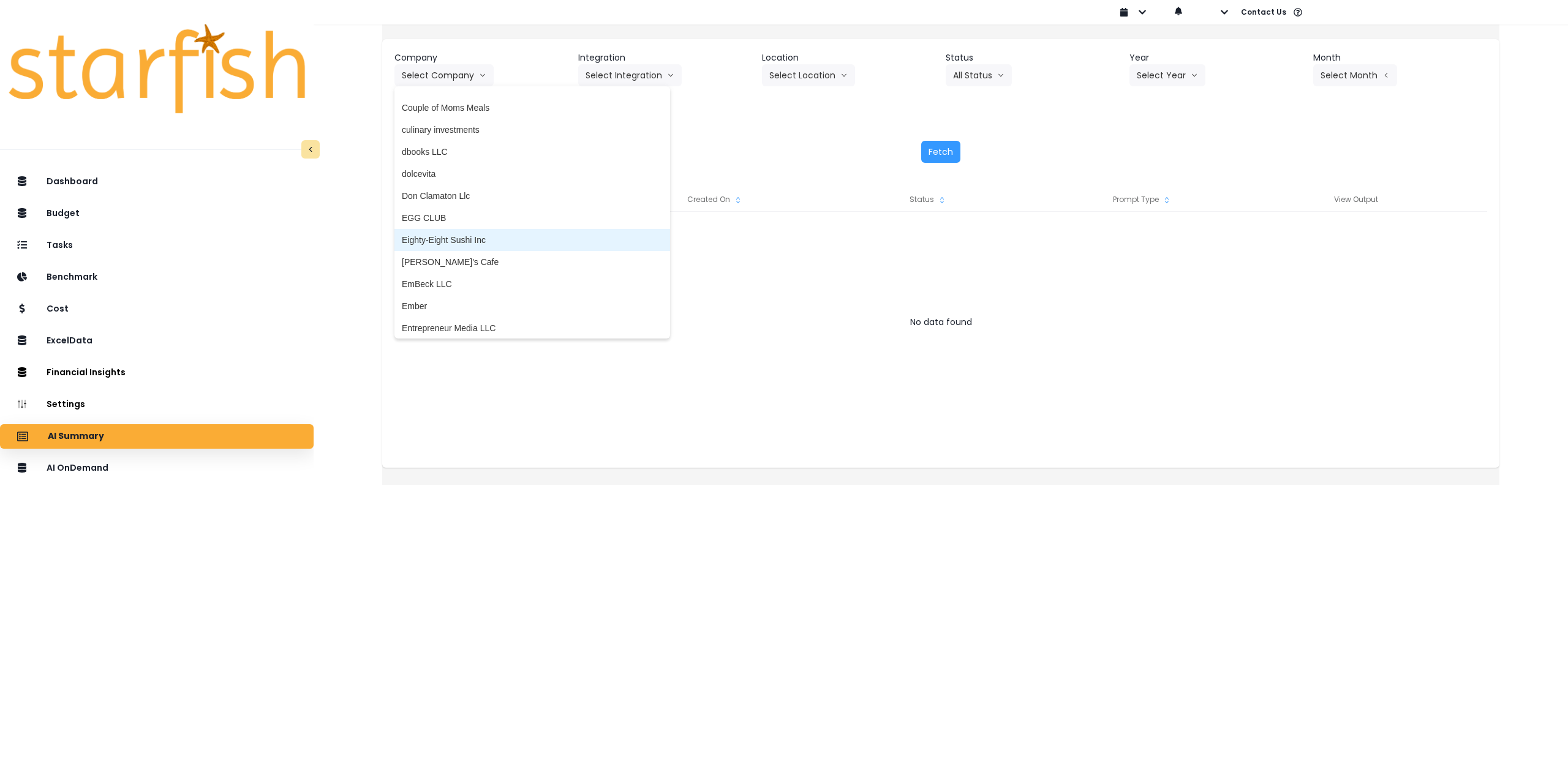
scroll to position [796, 0]
click at [486, 255] on span "[PERSON_NAME]'s Cafe" at bounding box center [531, 253] width 261 height 12
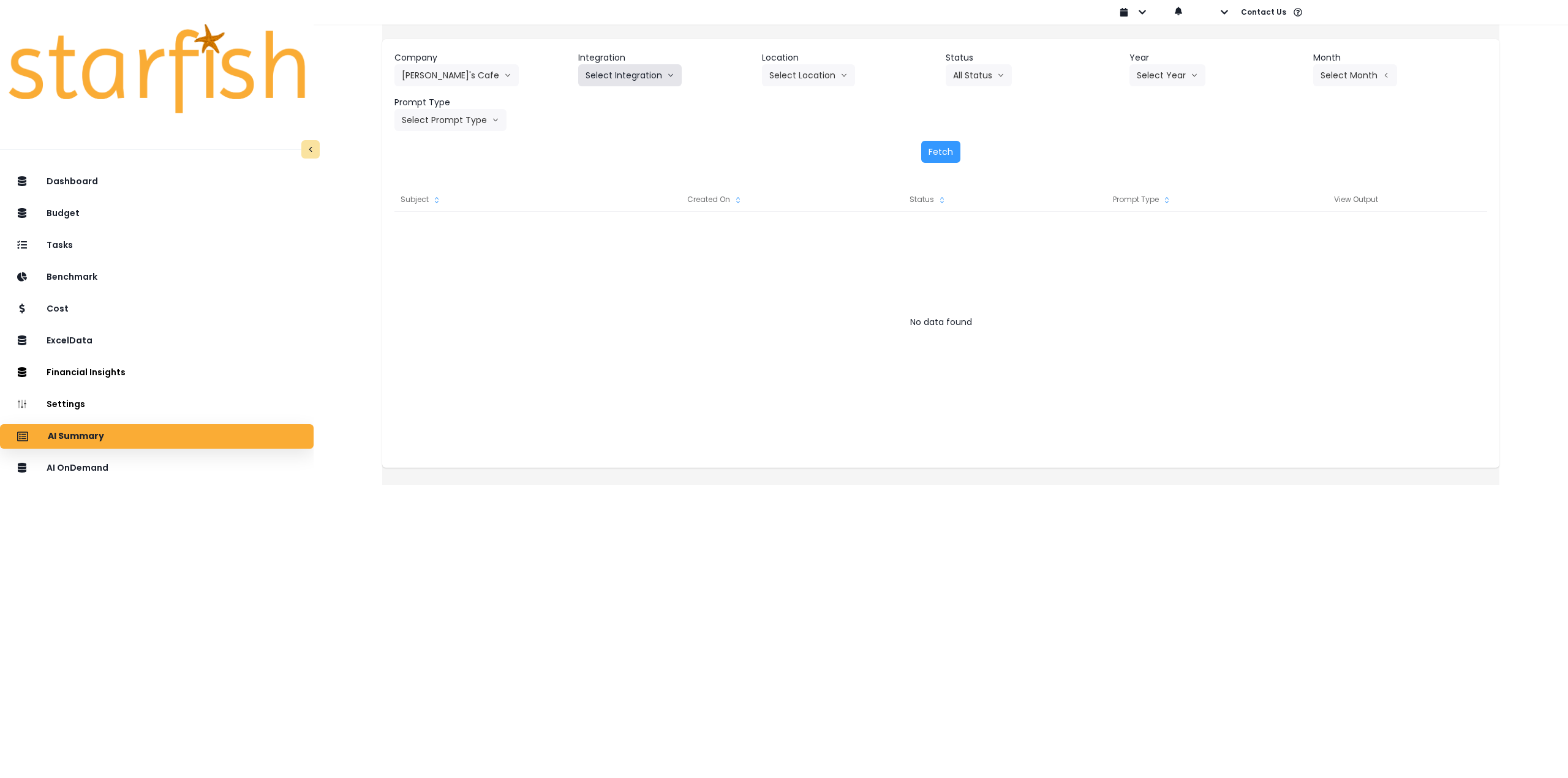
click at [632, 77] on button "Select Integration" at bounding box center [630, 76] width 104 height 22
click at [625, 105] on span "QuickBooks Online" at bounding box center [622, 101] width 73 height 12
click at [811, 76] on button "Select Location" at bounding box center [808, 76] width 93 height 22
click at [799, 98] on span "All Locations" at bounding box center [793, 101] width 48 height 12
click at [1161, 74] on button "Select Year" at bounding box center [1167, 76] width 76 height 22
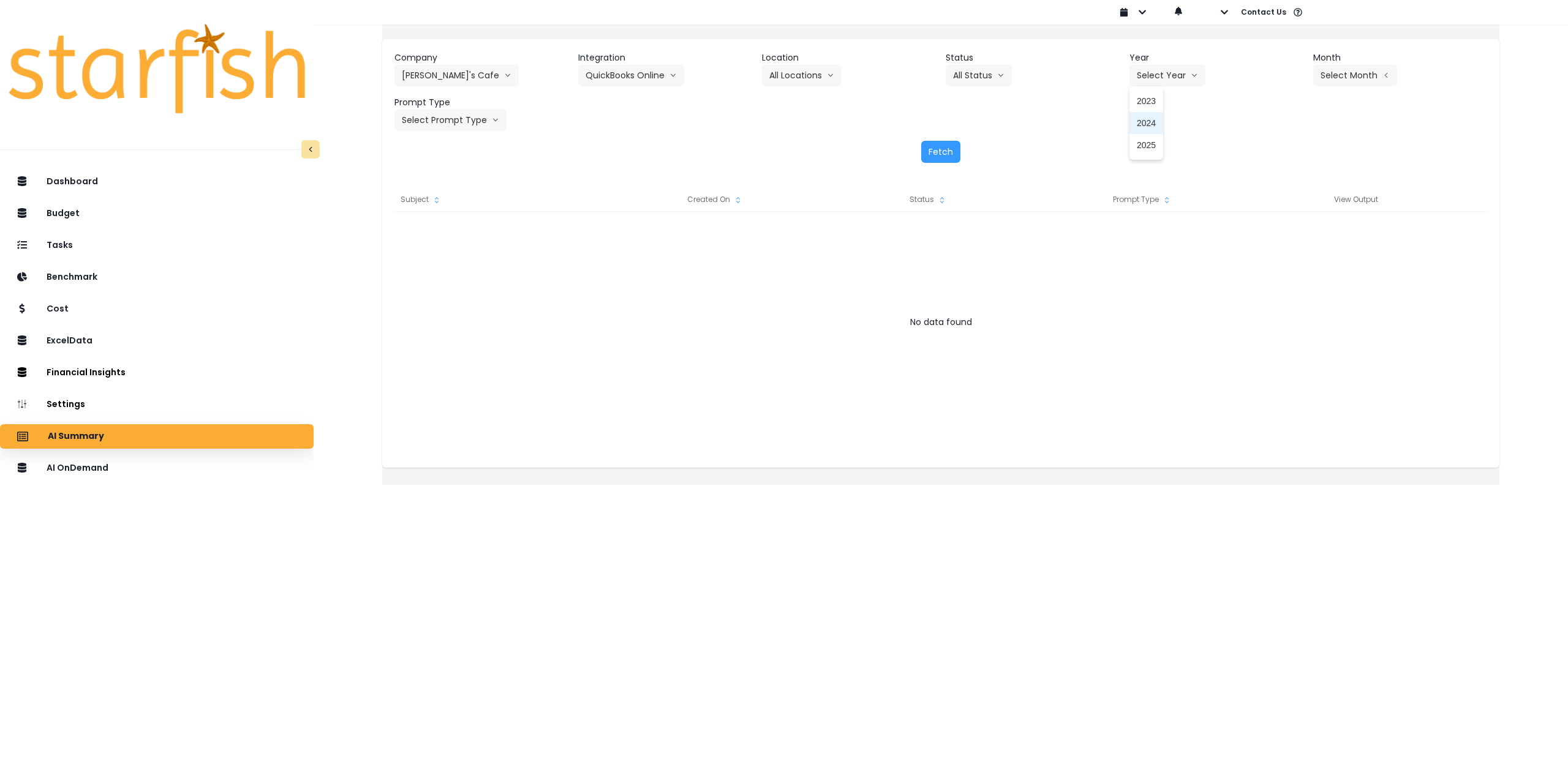
click at [1139, 151] on li "2025" at bounding box center [1146, 145] width 34 height 22
click at [1349, 82] on button "Select Month" at bounding box center [1355, 76] width 84 height 22
click at [1281, 230] on span "Aug" at bounding box center [1293, 233] width 24 height 12
click at [439, 114] on button "Select Prompt Type" at bounding box center [451, 120] width 112 height 22
click at [454, 227] on li "Monthly Summary" at bounding box center [436, 234] width 84 height 22
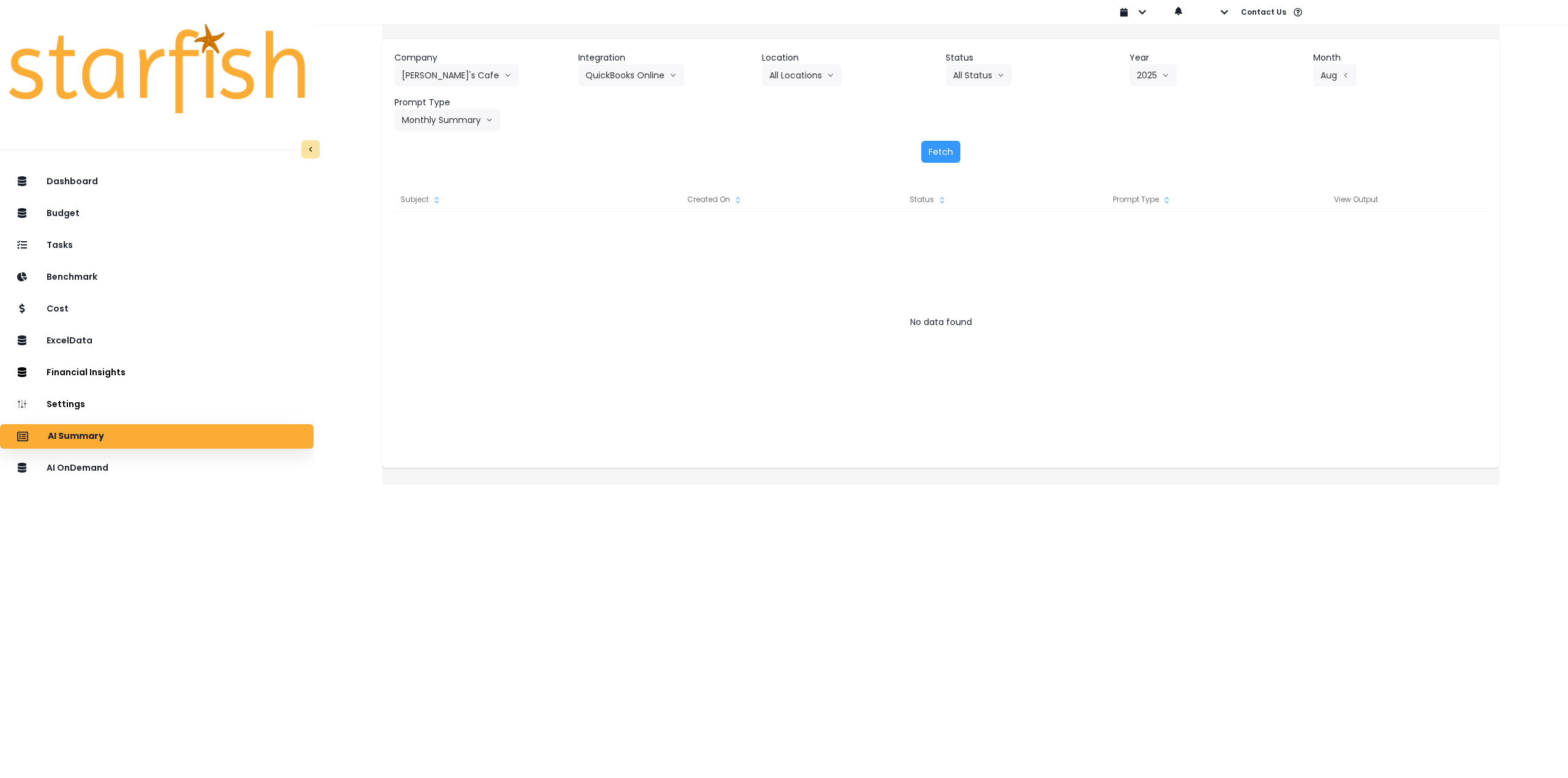
click at [919, 151] on div "Fetch" at bounding box center [940, 152] width 1093 height 22
click at [935, 150] on button "Fetch" at bounding box center [940, 152] width 39 height 22
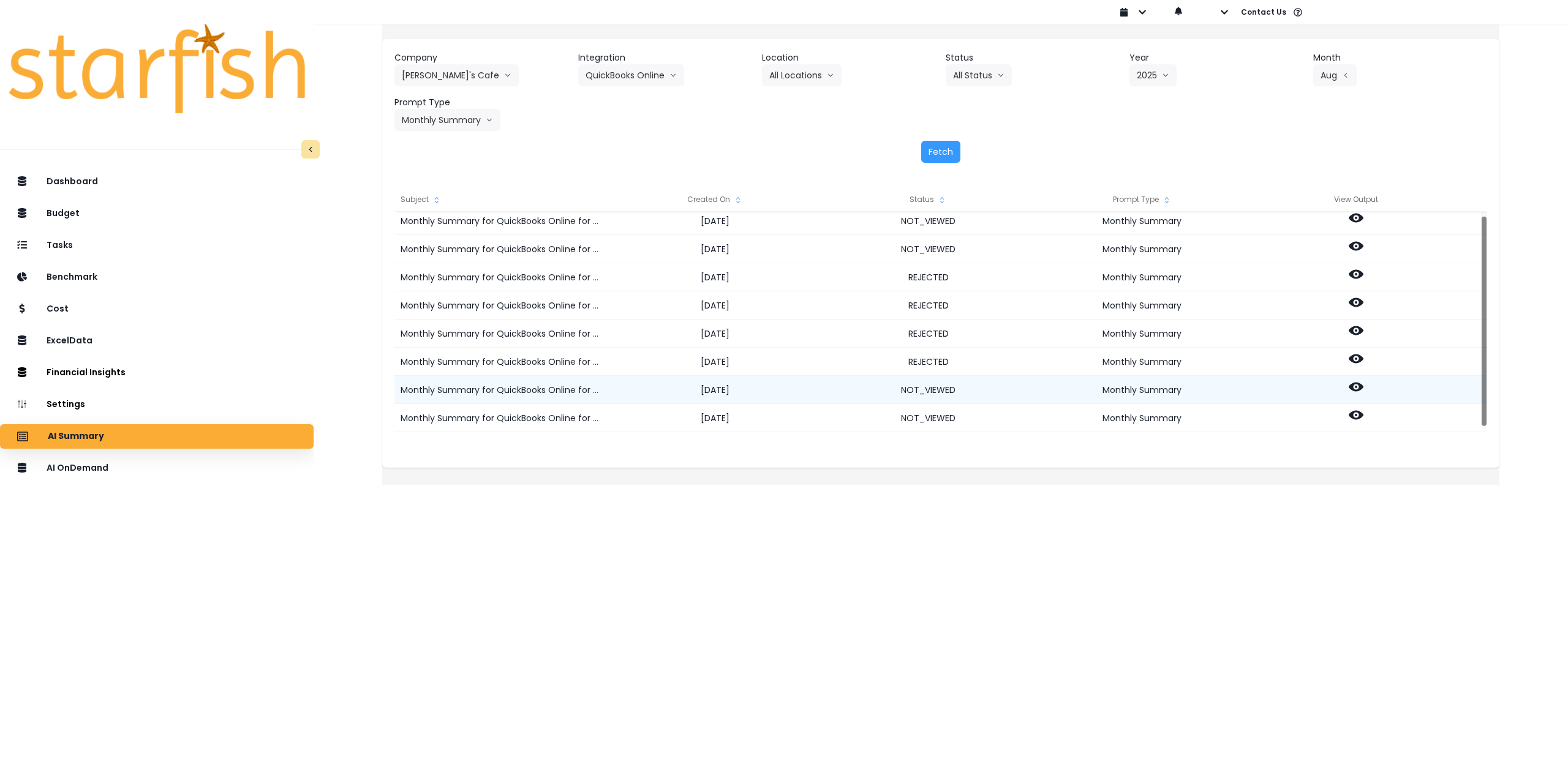
click at [1363, 390] on icon at bounding box center [1355, 387] width 14 height 9
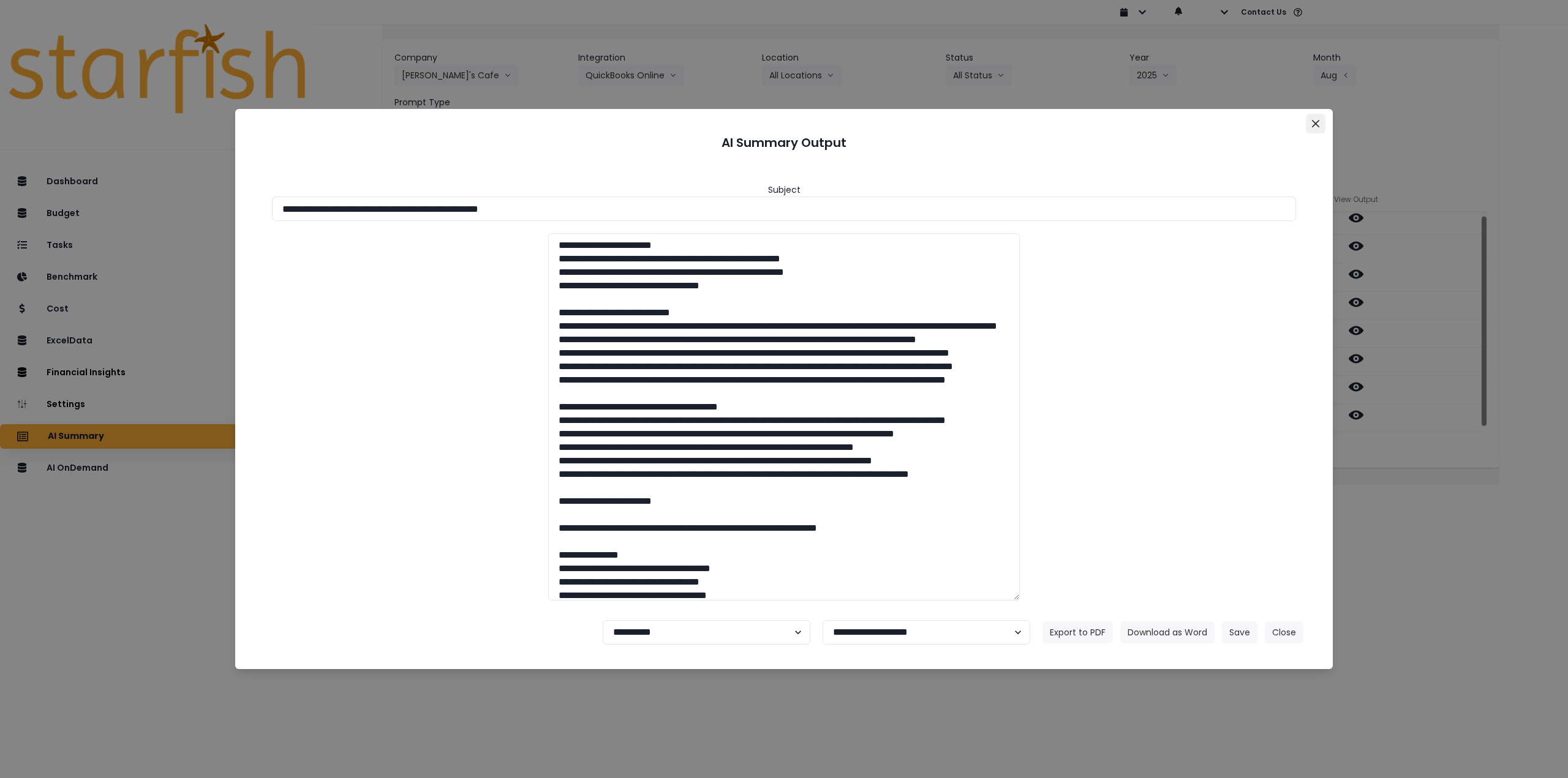
click at [1315, 125] on icon "Close" at bounding box center [1315, 123] width 8 height 8
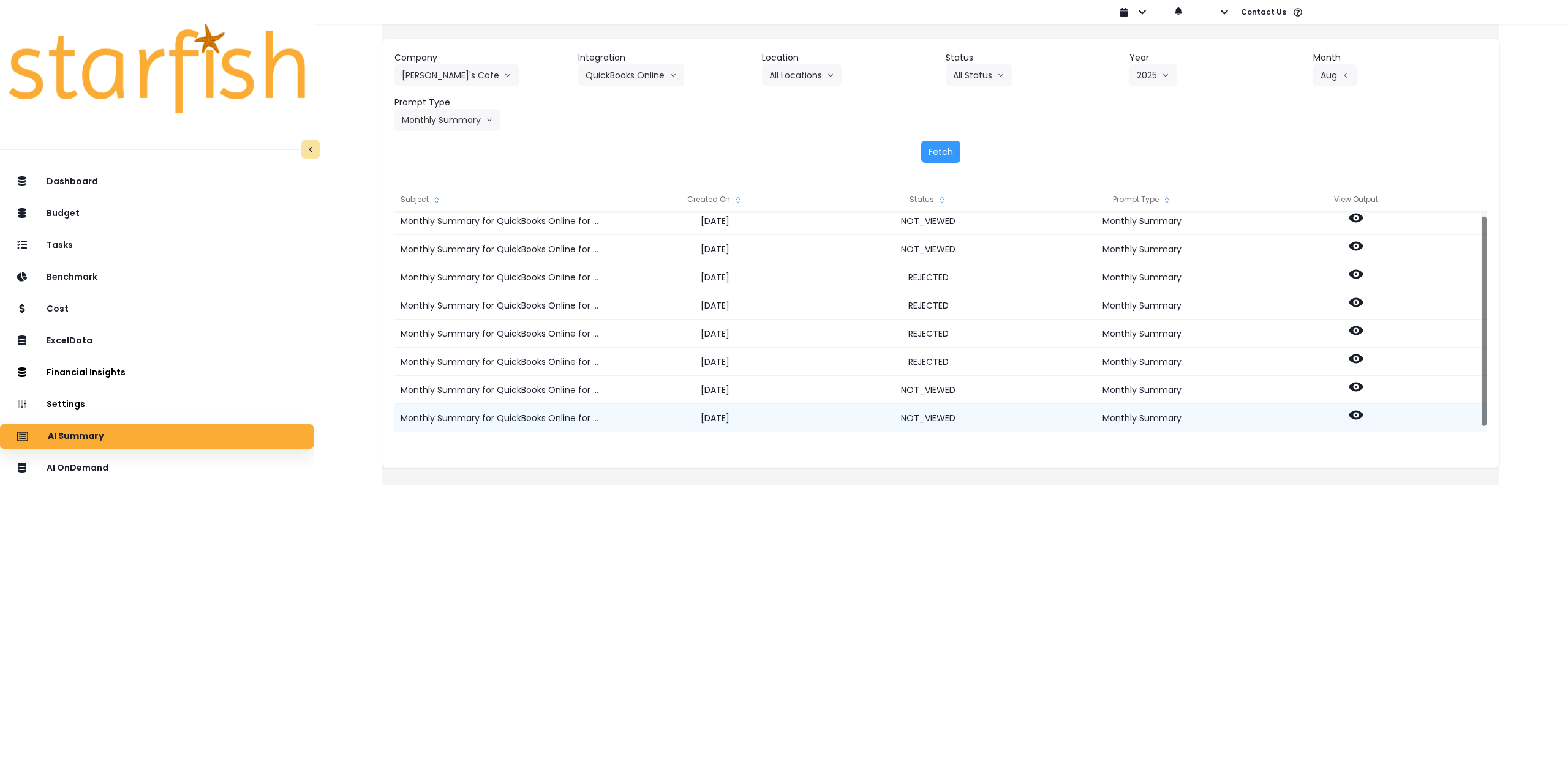
click at [1363, 408] on icon at bounding box center [1355, 415] width 14 height 14
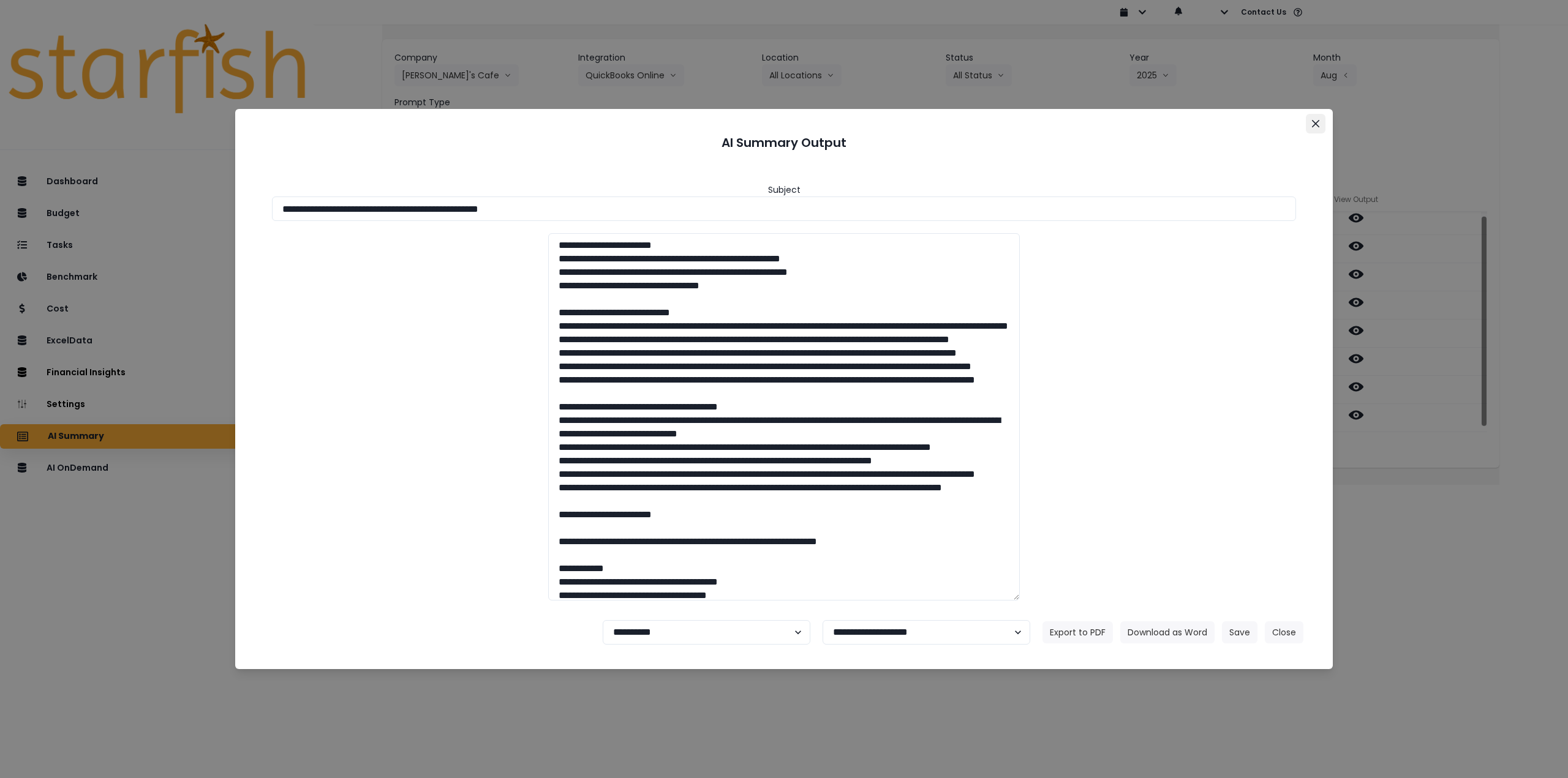
click at [1315, 121] on icon "Close" at bounding box center [1315, 123] width 8 height 8
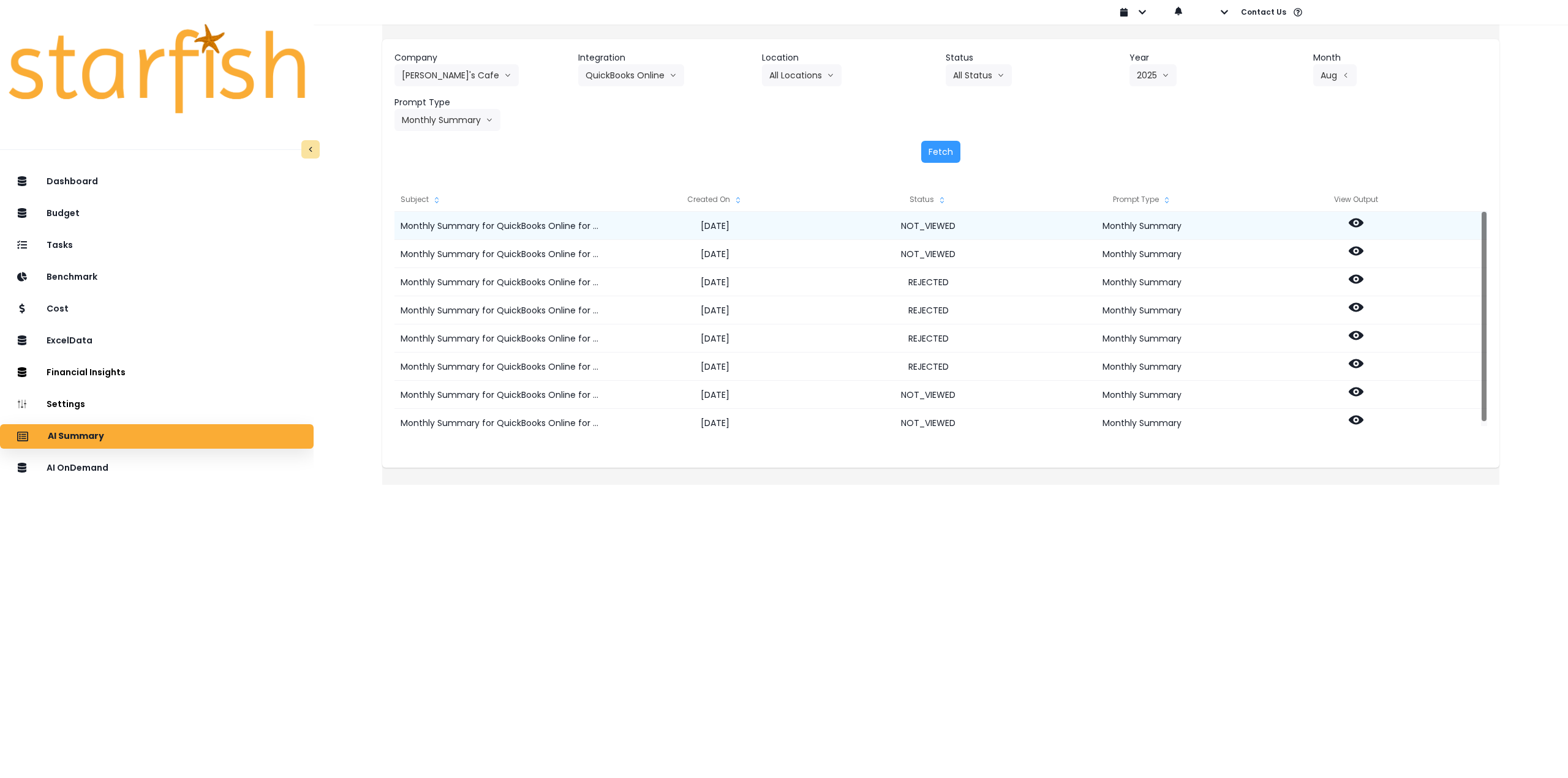
click at [1363, 222] on icon at bounding box center [1355, 223] width 14 height 9
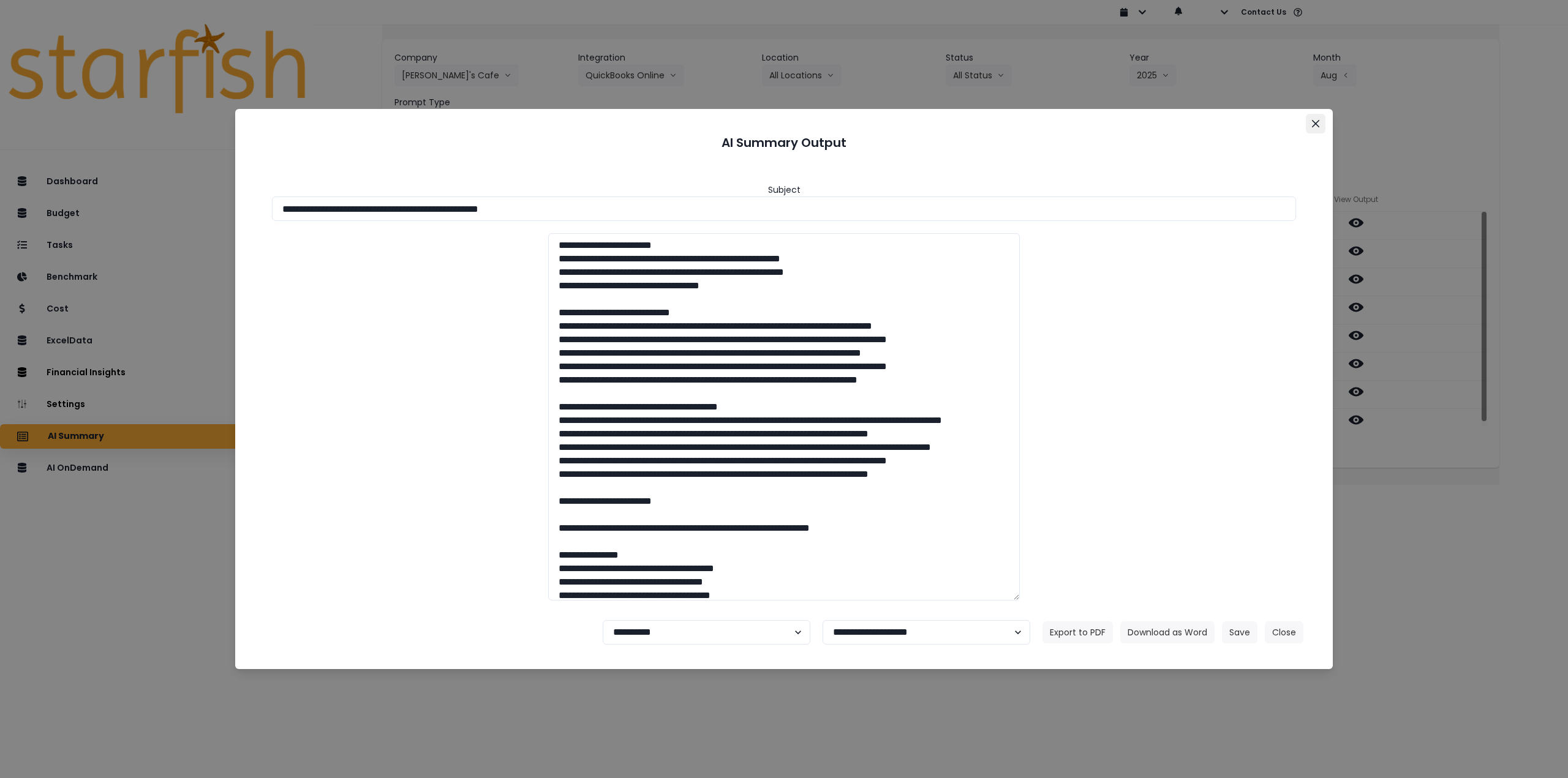
click at [1312, 118] on button "Close" at bounding box center [1315, 123] width 20 height 20
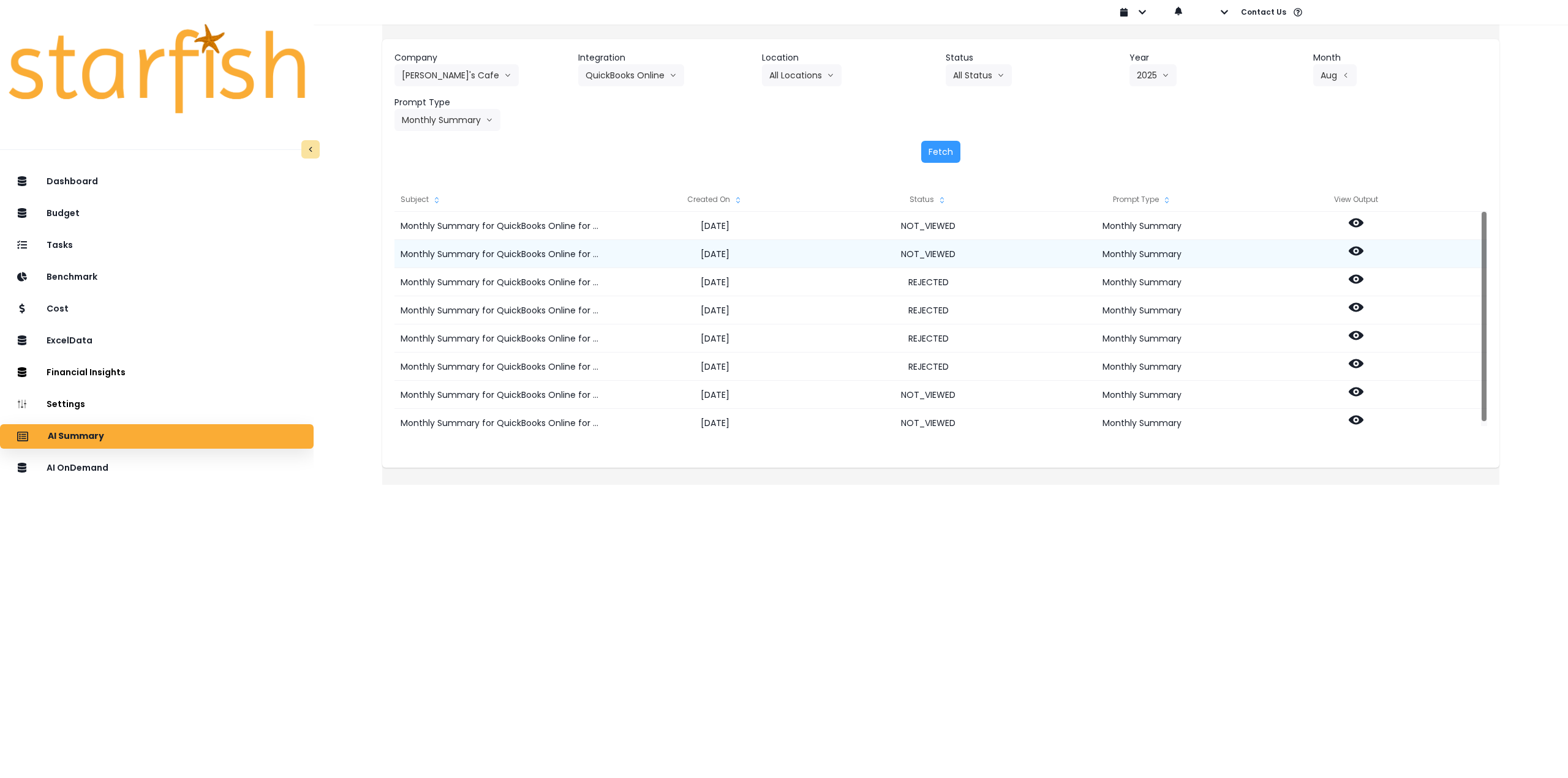
click at [1363, 251] on icon at bounding box center [1355, 251] width 14 height 14
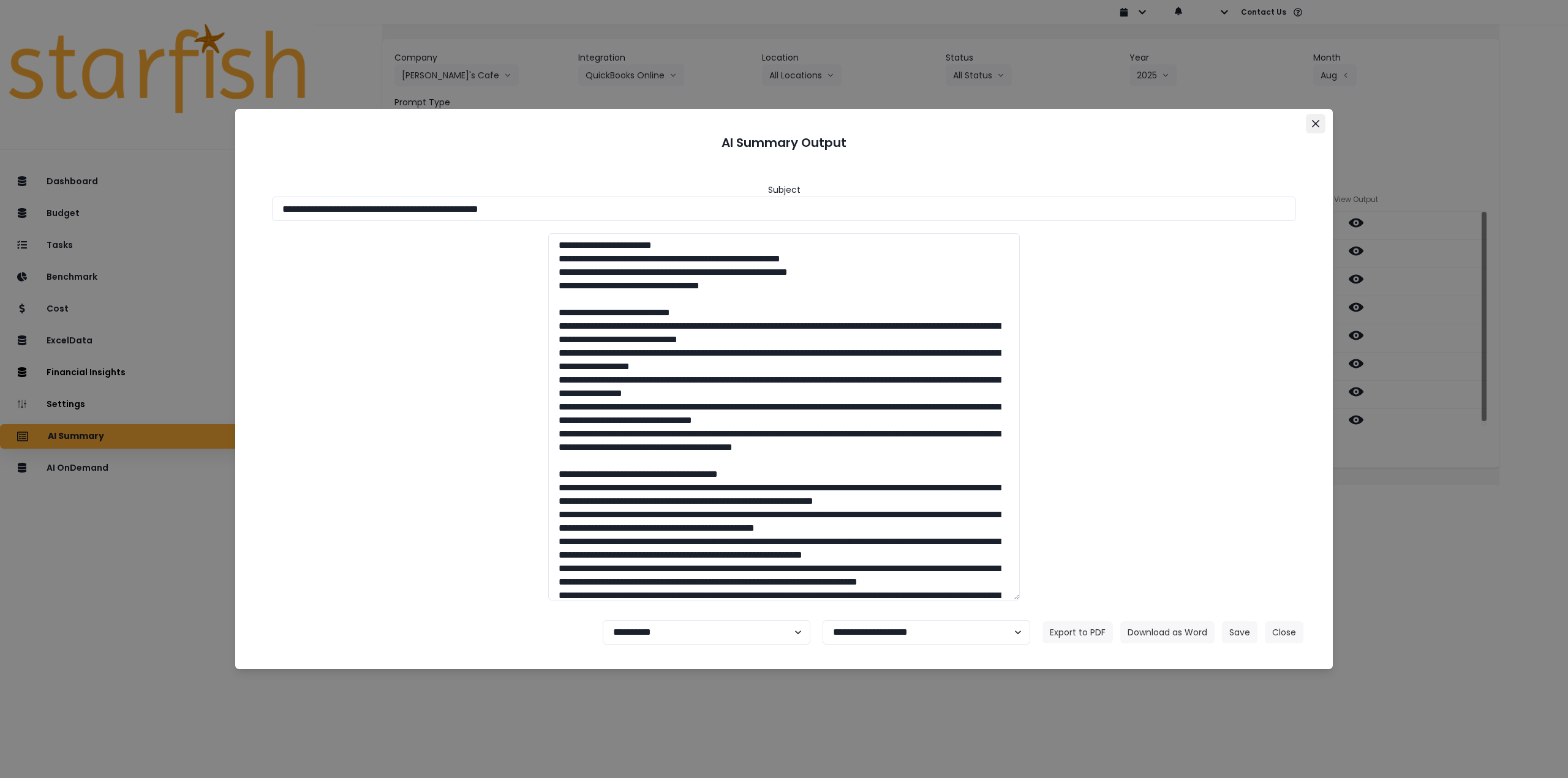
click at [1313, 123] on icon "Close" at bounding box center [1315, 123] width 8 height 8
